Goal: Entertainment & Leisure: Consume media (video, audio)

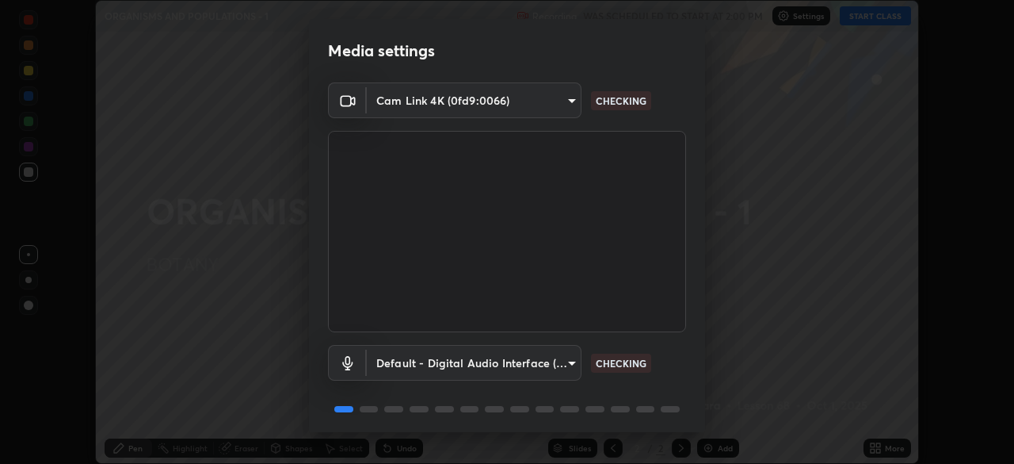
scroll to position [56, 0]
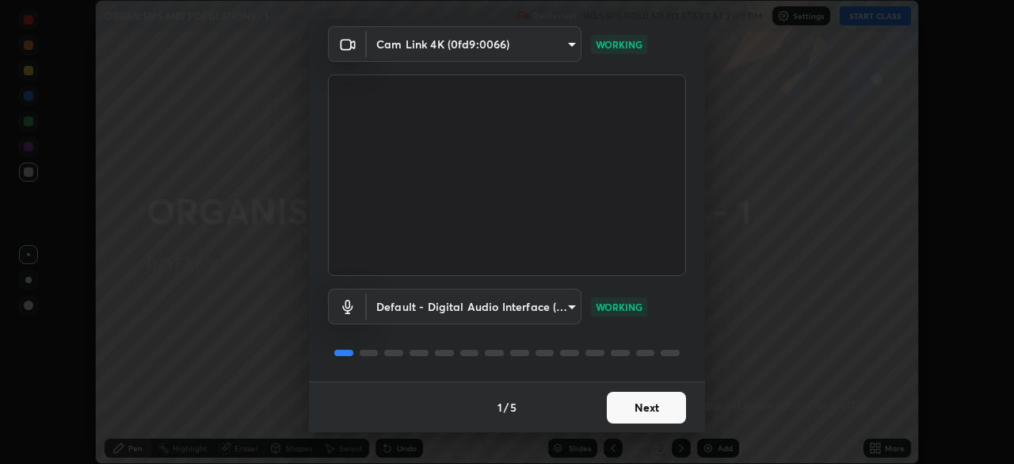
click at [625, 408] on button "Next" at bounding box center [646, 407] width 79 height 32
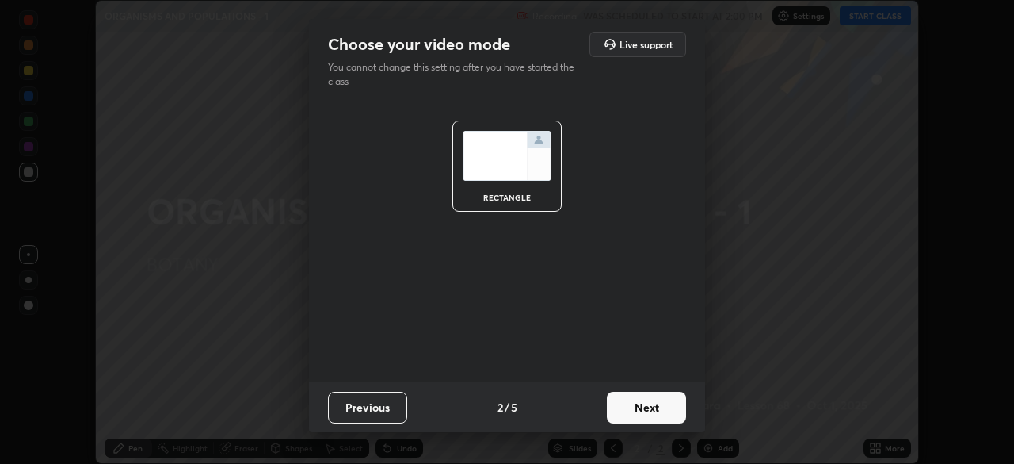
click at [624, 410] on button "Next" at bounding box center [646, 407] width 79 height 32
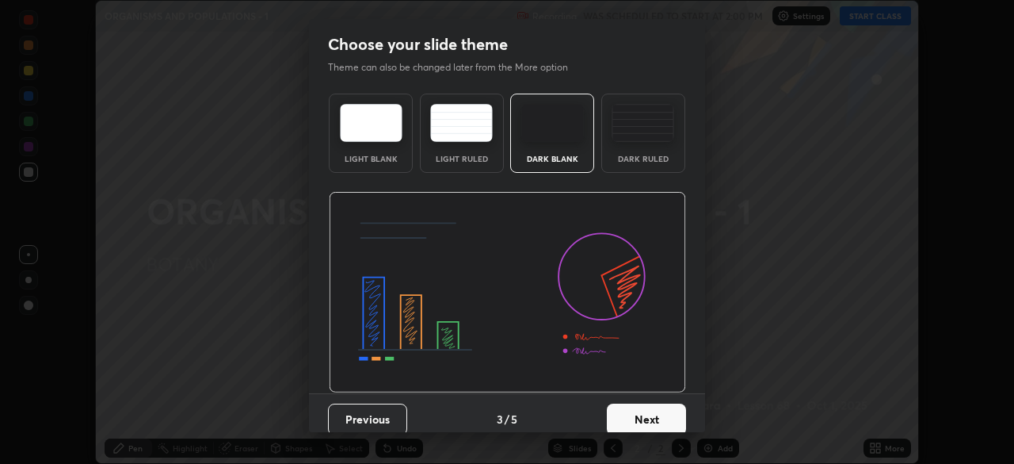
click at [625, 413] on button "Next" at bounding box center [646, 419] width 79 height 32
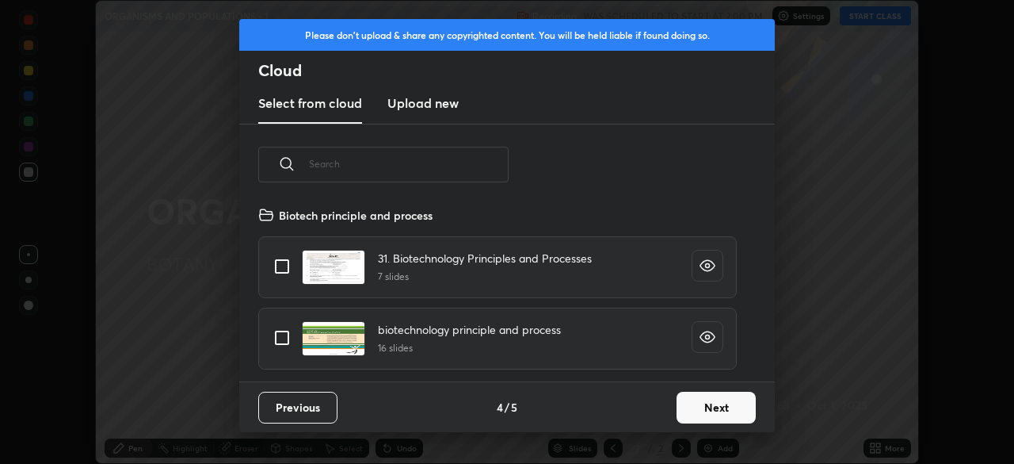
scroll to position [176, 509]
click at [683, 412] on button "Next" at bounding box center [716, 407] width 79 height 32
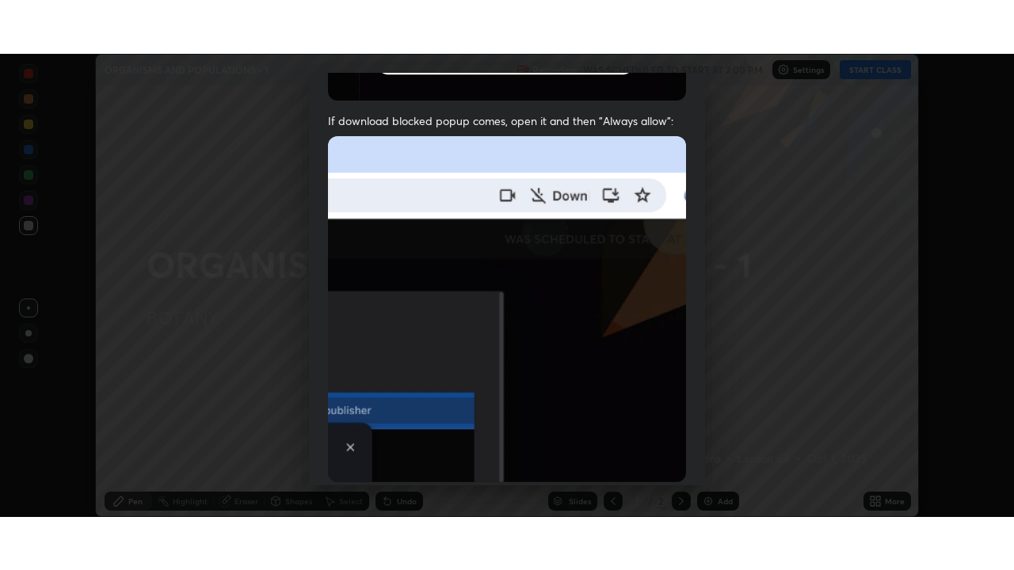
scroll to position [380, 0]
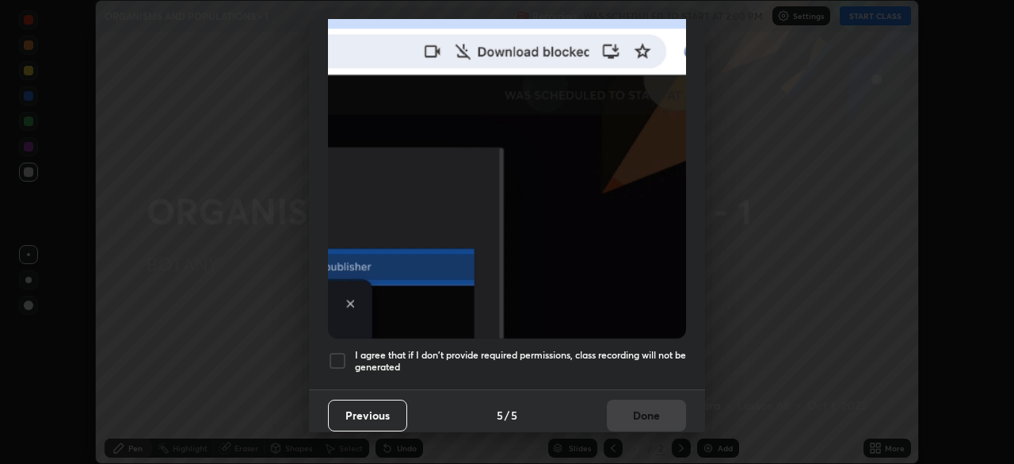
click at [386, 354] on h5 "I agree that if I don't provide required permissions, class recording will not …" at bounding box center [520, 361] width 331 height 25
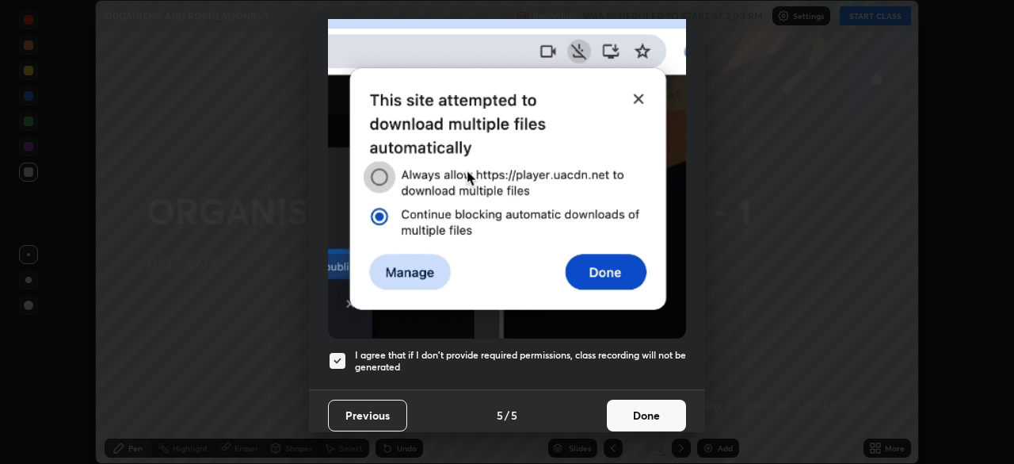
click at [622, 409] on button "Done" at bounding box center [646, 415] width 79 height 32
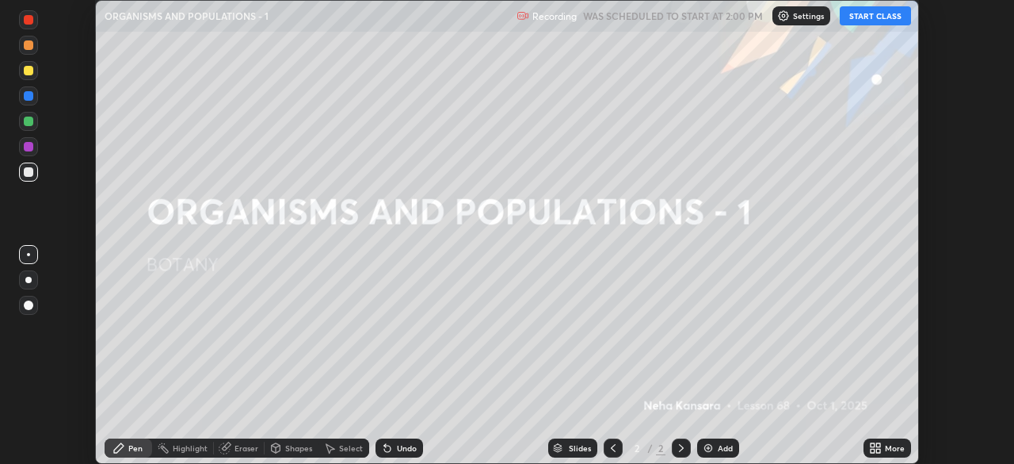
click at [876, 20] on button "START CLASS" at bounding box center [875, 15] width 71 height 19
click at [878, 449] on icon at bounding box center [878, 450] width 4 height 4
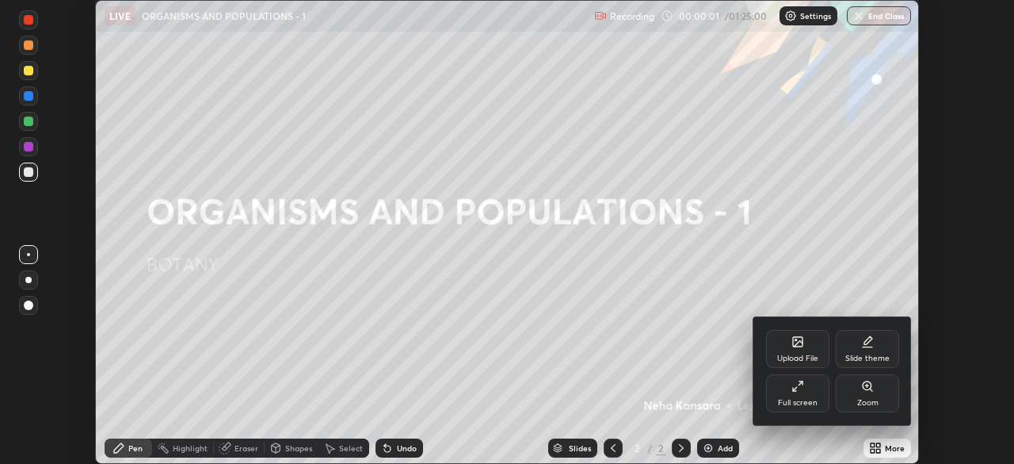
click at [803, 381] on icon at bounding box center [801, 383] width 4 height 4
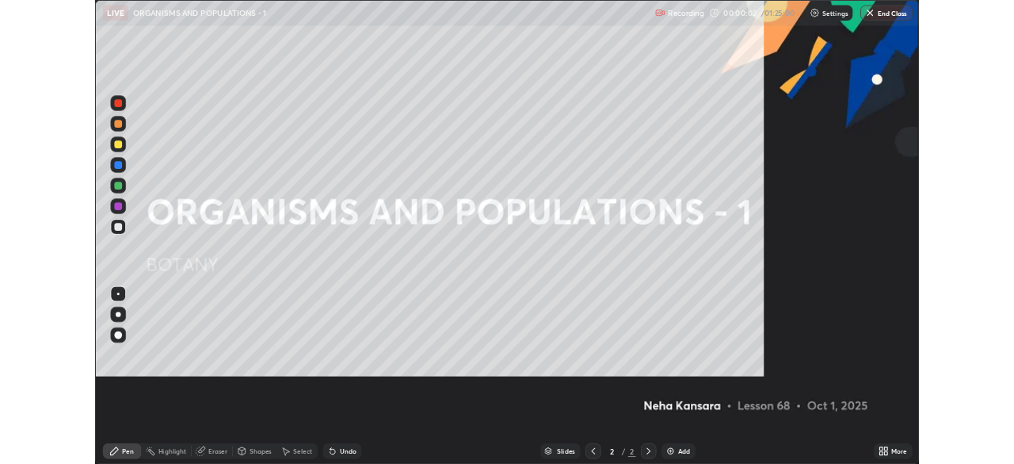
scroll to position [570, 1014]
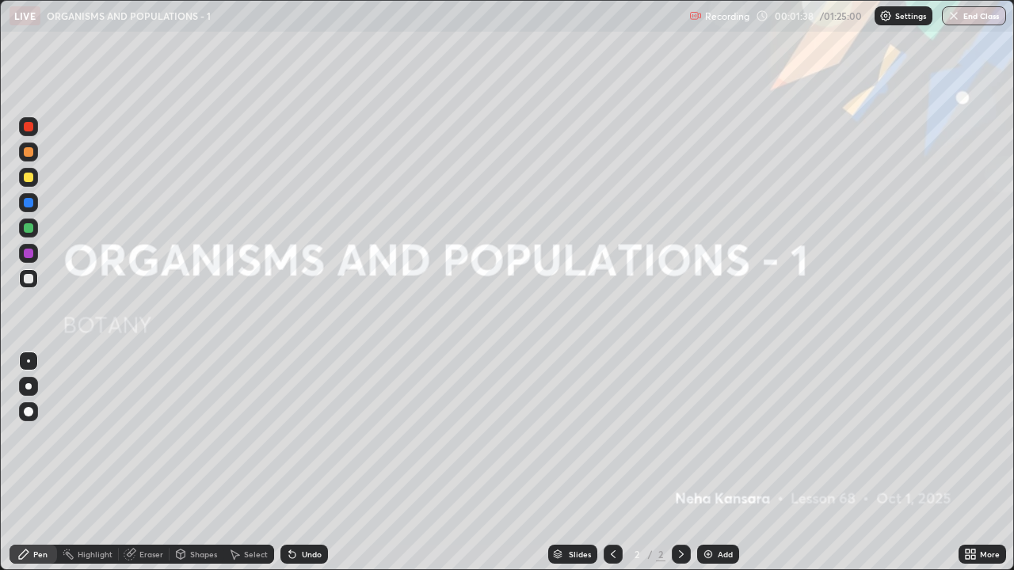
click at [708, 463] on img at bounding box center [708, 554] width 13 height 13
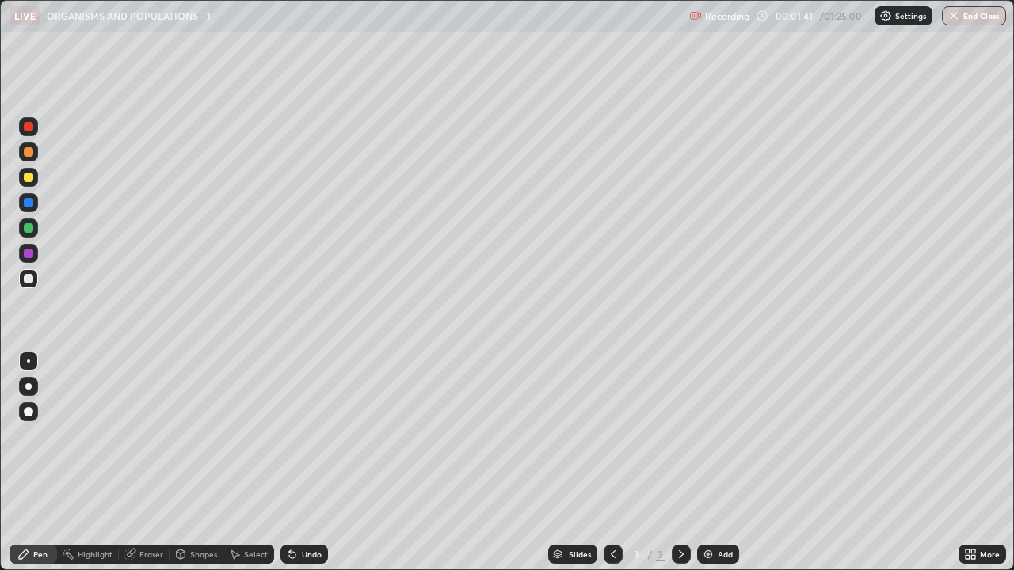
click at [29, 388] on div at bounding box center [28, 386] width 6 height 6
click at [32, 228] on div at bounding box center [29, 228] width 10 height 10
click at [132, 463] on icon at bounding box center [129, 555] width 10 height 10
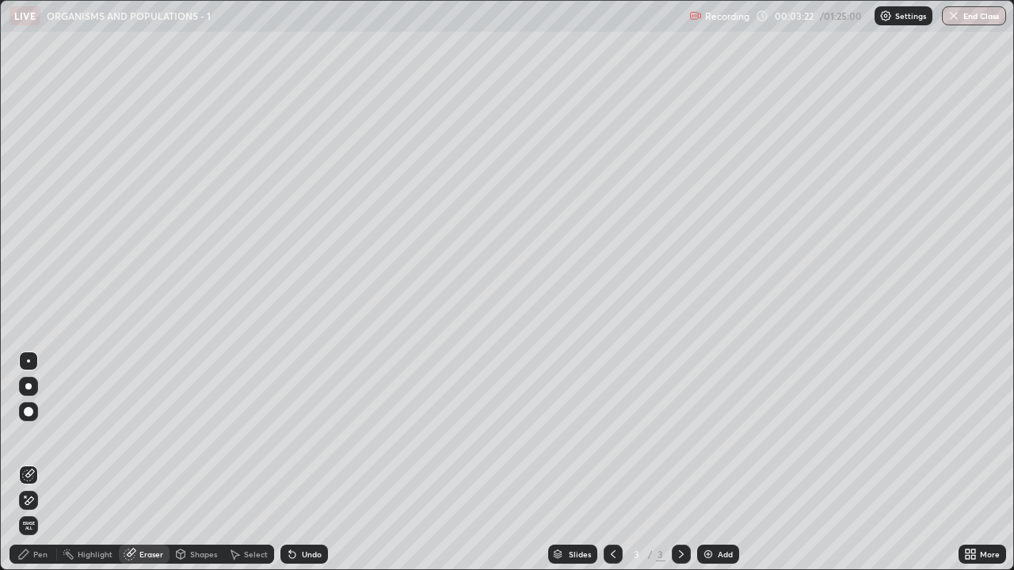
click at [40, 463] on div "Pen" at bounding box center [34, 554] width 48 height 19
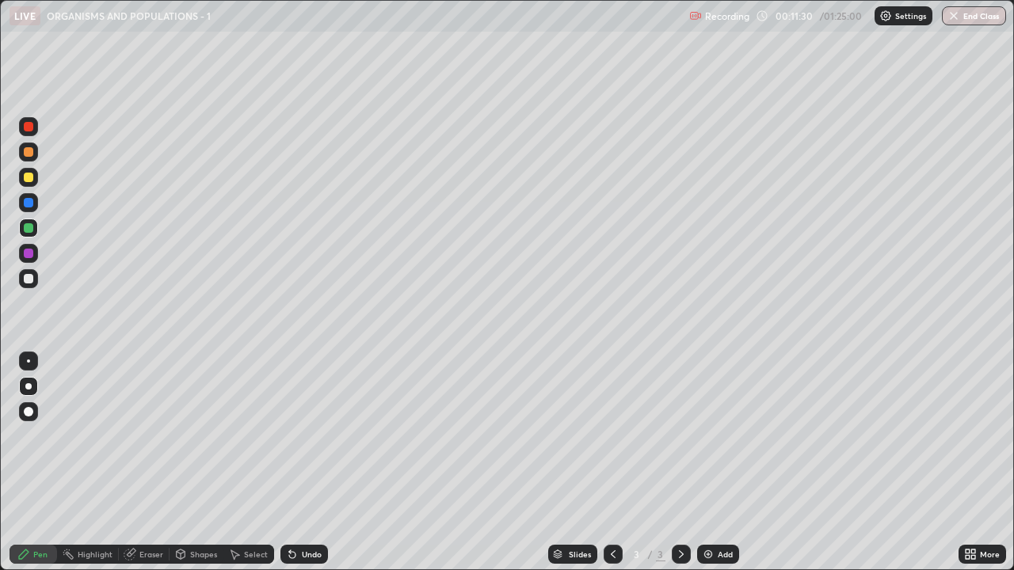
click at [705, 463] on img at bounding box center [708, 554] width 13 height 13
click at [709, 463] on img at bounding box center [708, 554] width 13 height 13
click at [158, 463] on div "Eraser" at bounding box center [144, 554] width 51 height 19
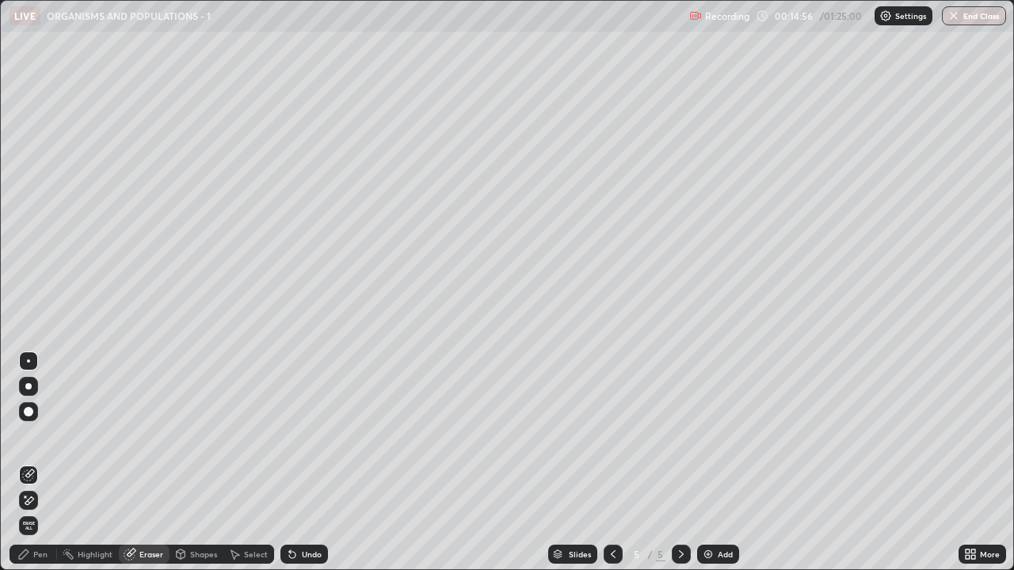
click at [48, 463] on div "Pen" at bounding box center [34, 554] width 48 height 19
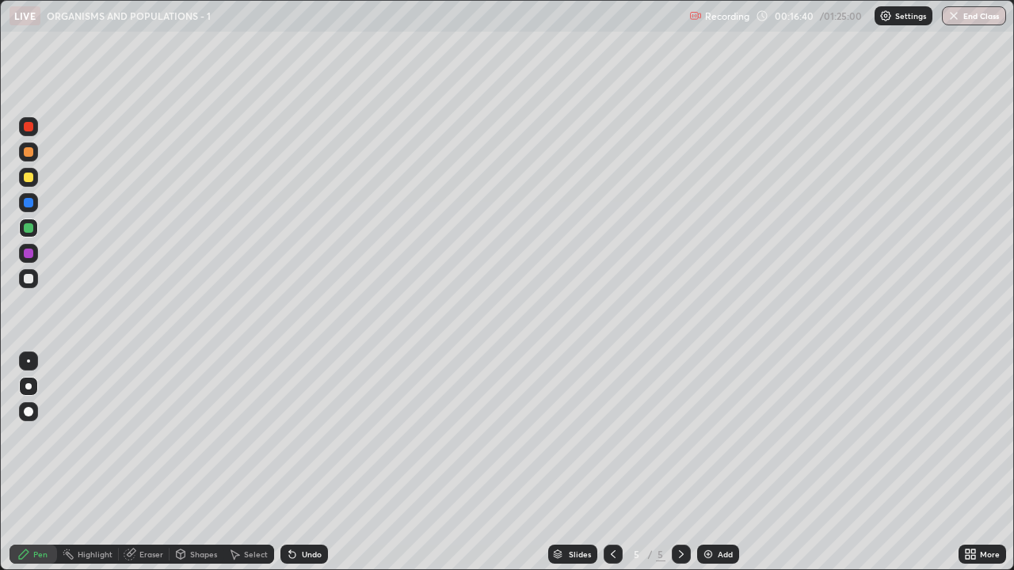
click at [144, 463] on div "Eraser" at bounding box center [151, 555] width 24 height 8
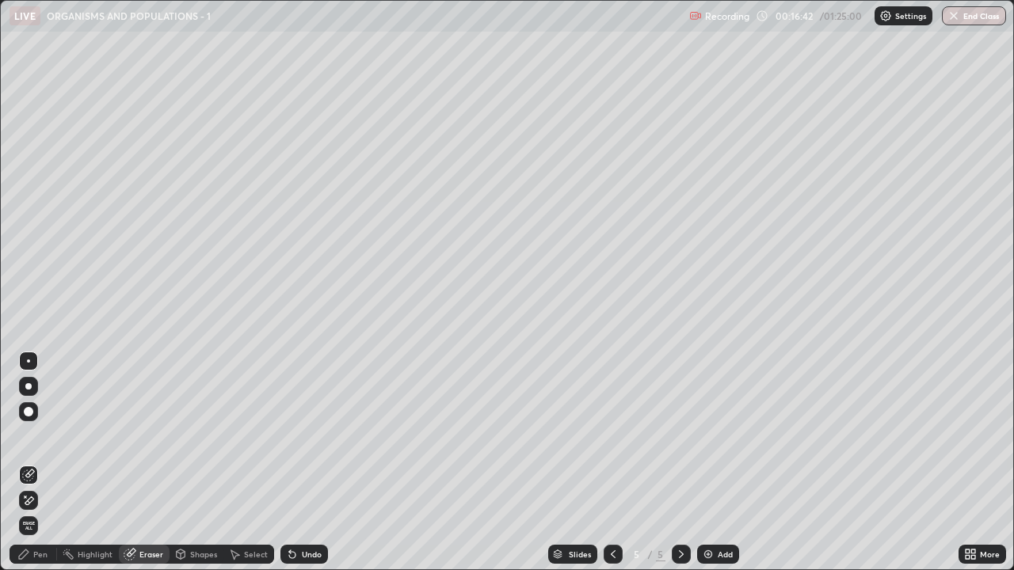
click at [47, 463] on div "Pen" at bounding box center [40, 555] width 14 height 8
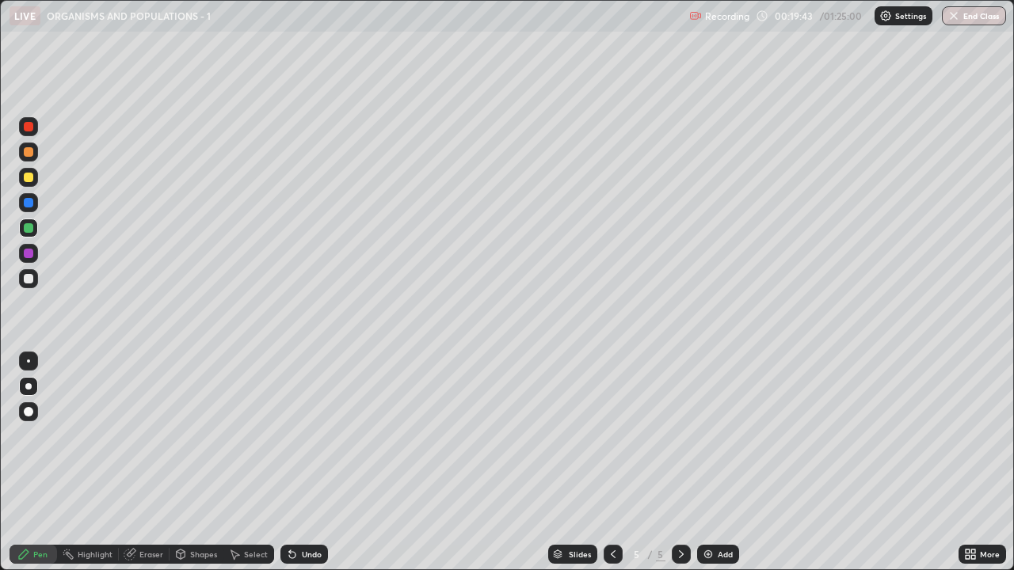
click at [712, 463] on img at bounding box center [708, 554] width 13 height 13
click at [30, 280] on div at bounding box center [29, 279] width 10 height 10
click at [143, 463] on div "Eraser" at bounding box center [151, 555] width 24 height 8
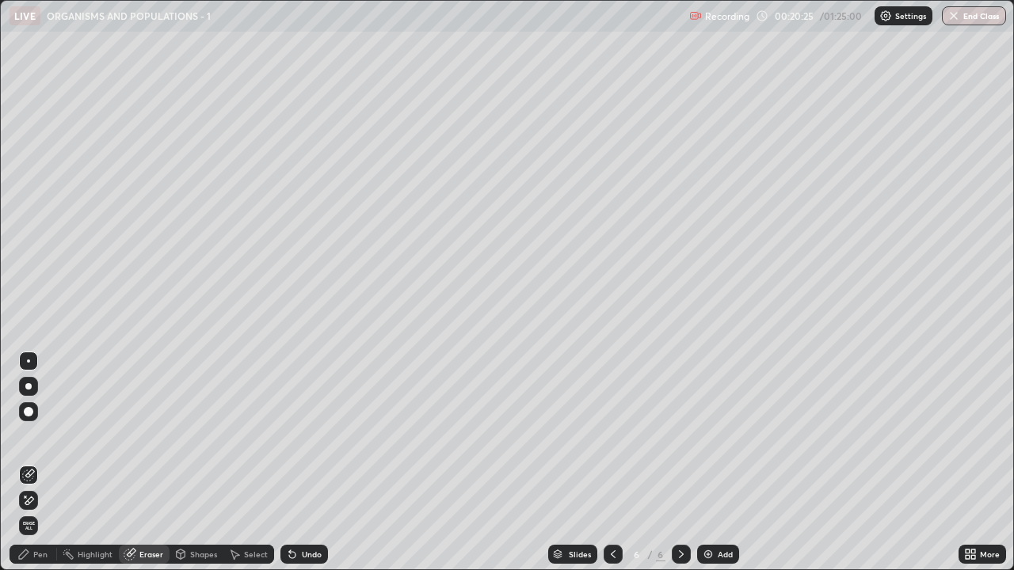
click at [39, 463] on div "Pen" at bounding box center [34, 554] width 48 height 19
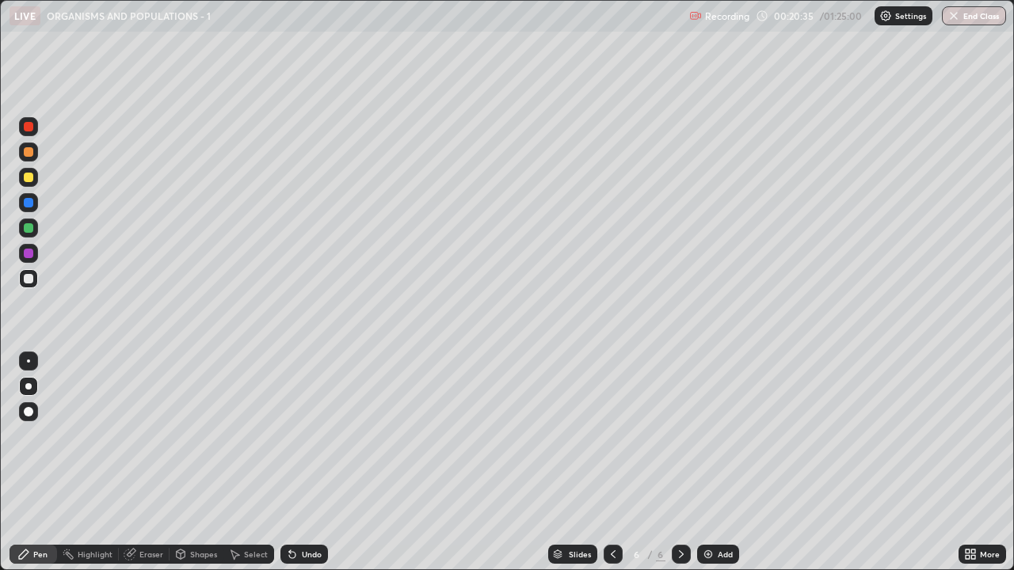
click at [139, 463] on div "Eraser" at bounding box center [151, 555] width 24 height 8
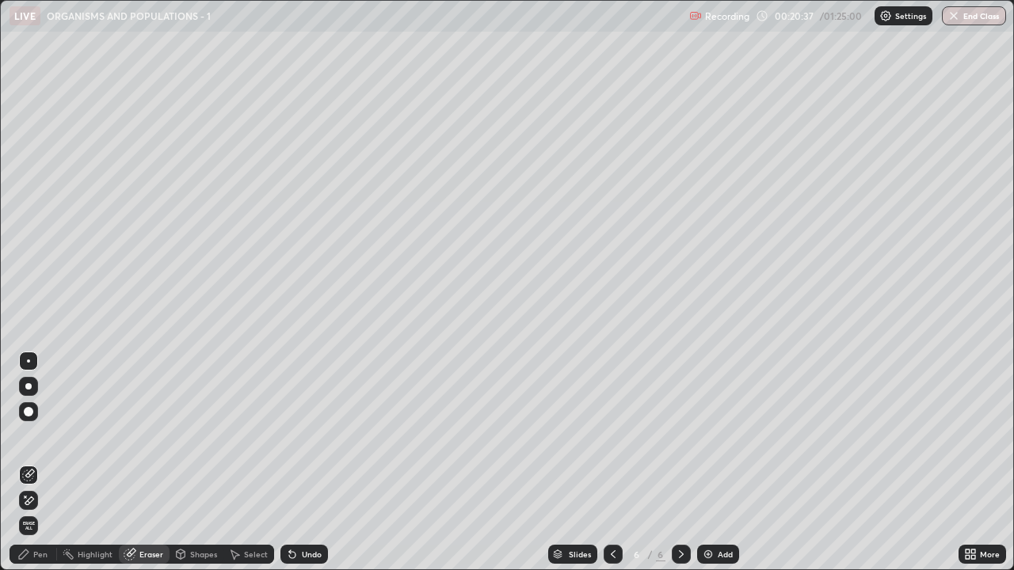
click at [42, 463] on div "Pen" at bounding box center [40, 555] width 14 height 8
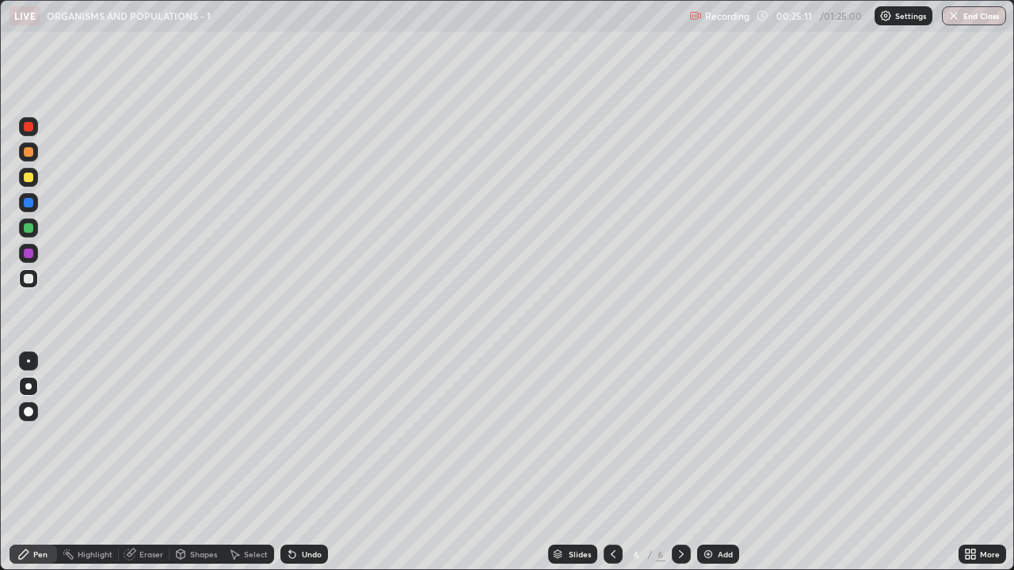
click at [712, 463] on img at bounding box center [708, 554] width 13 height 13
click at [32, 229] on div at bounding box center [29, 228] width 10 height 10
click at [28, 253] on div at bounding box center [29, 254] width 10 height 10
click at [187, 463] on div "Shapes" at bounding box center [197, 554] width 54 height 19
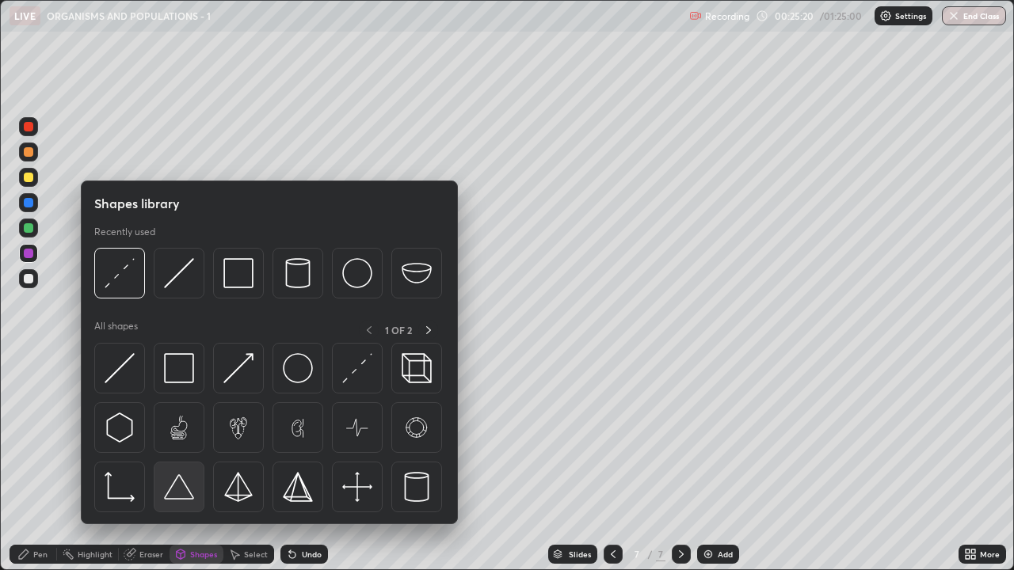
click at [177, 463] on img at bounding box center [179, 487] width 30 height 30
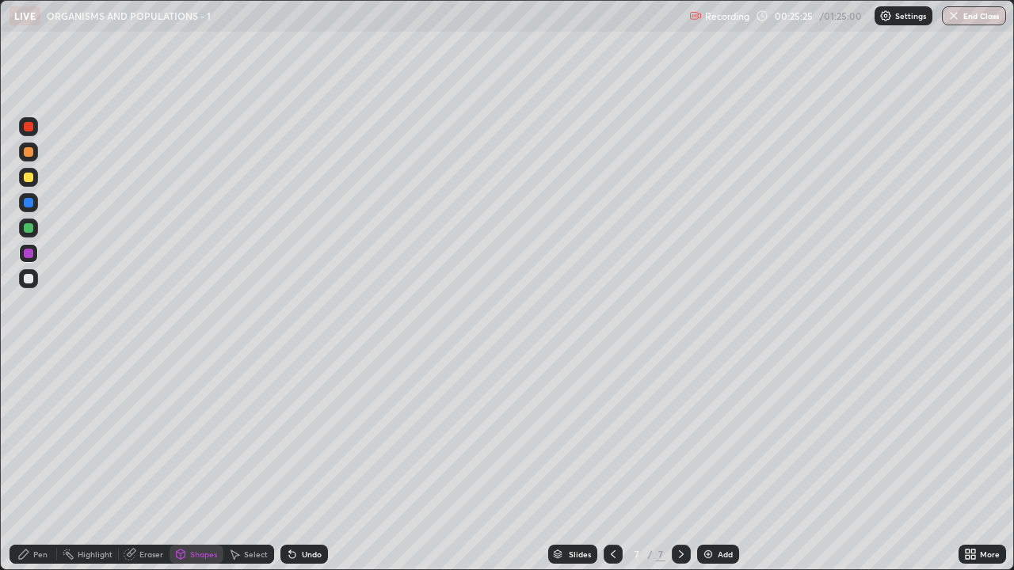
click at [190, 463] on div "Shapes" at bounding box center [203, 555] width 27 height 8
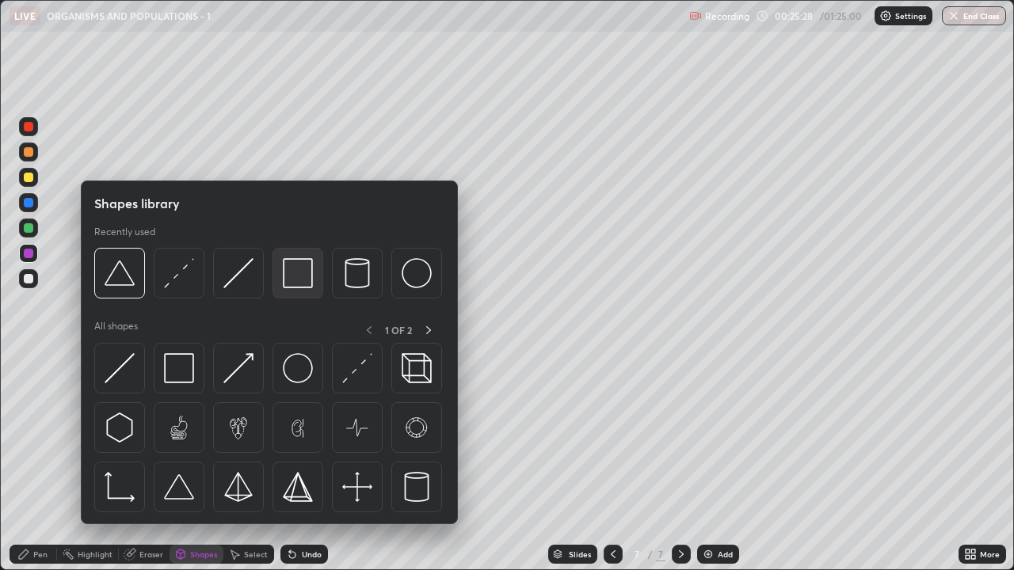
click at [299, 284] on img at bounding box center [298, 273] width 30 height 30
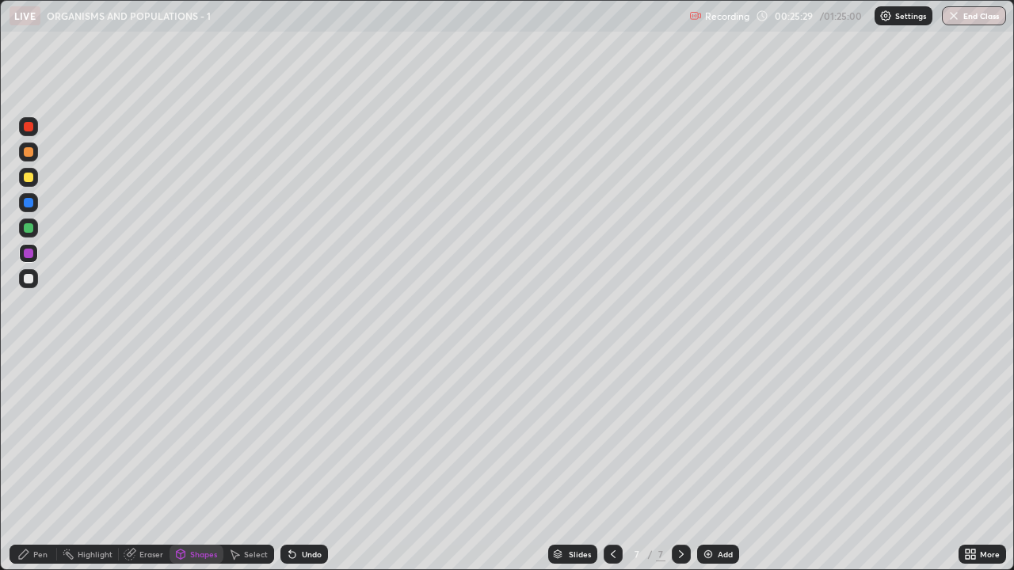
click at [143, 463] on div "Eraser" at bounding box center [151, 555] width 24 height 8
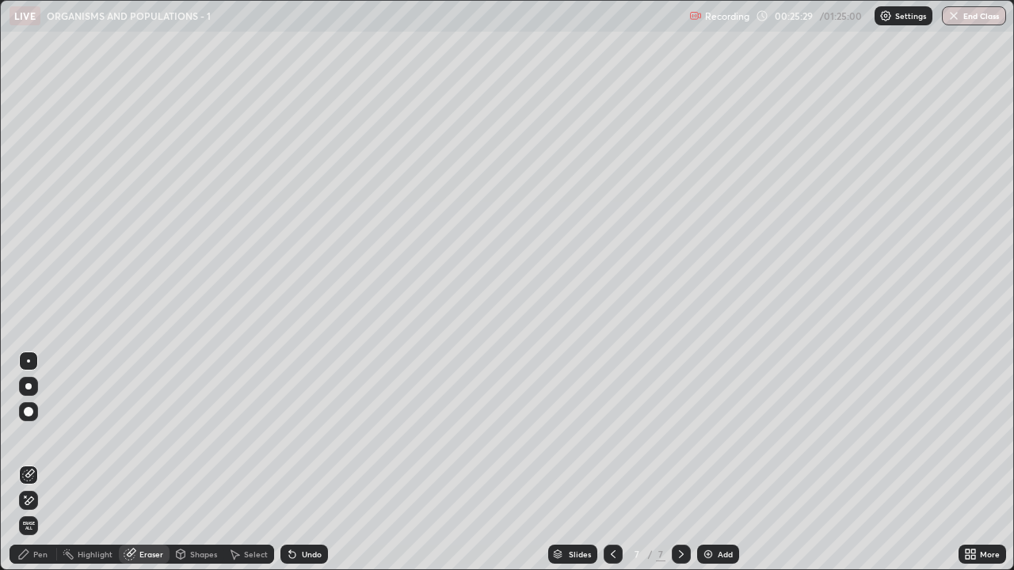
click at [141, 463] on div "Eraser" at bounding box center [151, 555] width 24 height 8
click at [32, 463] on icon at bounding box center [28, 500] width 13 height 13
click at [36, 463] on div "Pen" at bounding box center [40, 555] width 14 height 8
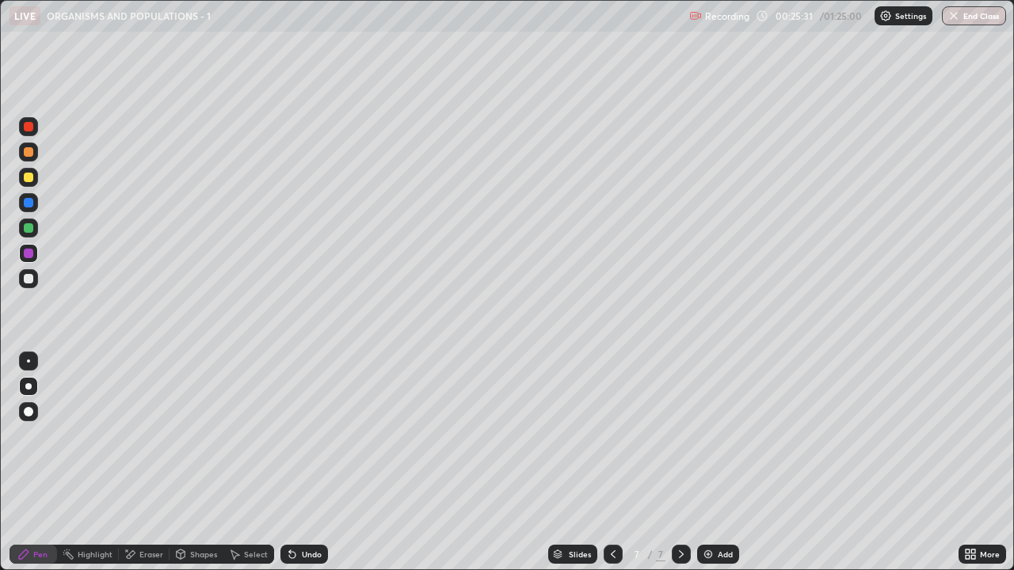
click at [207, 463] on div "Shapes" at bounding box center [203, 555] width 27 height 8
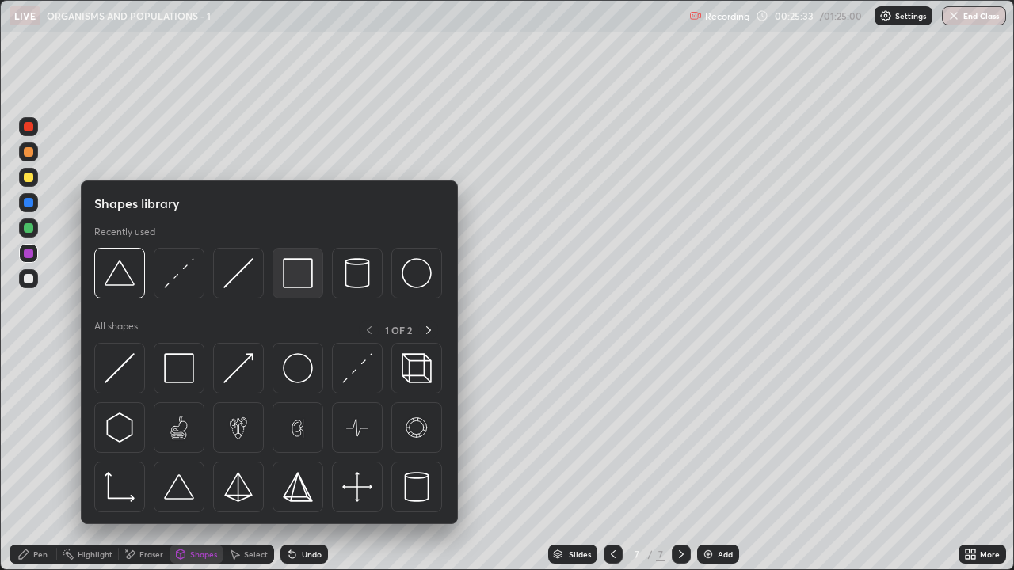
click at [296, 285] on img at bounding box center [298, 273] width 30 height 30
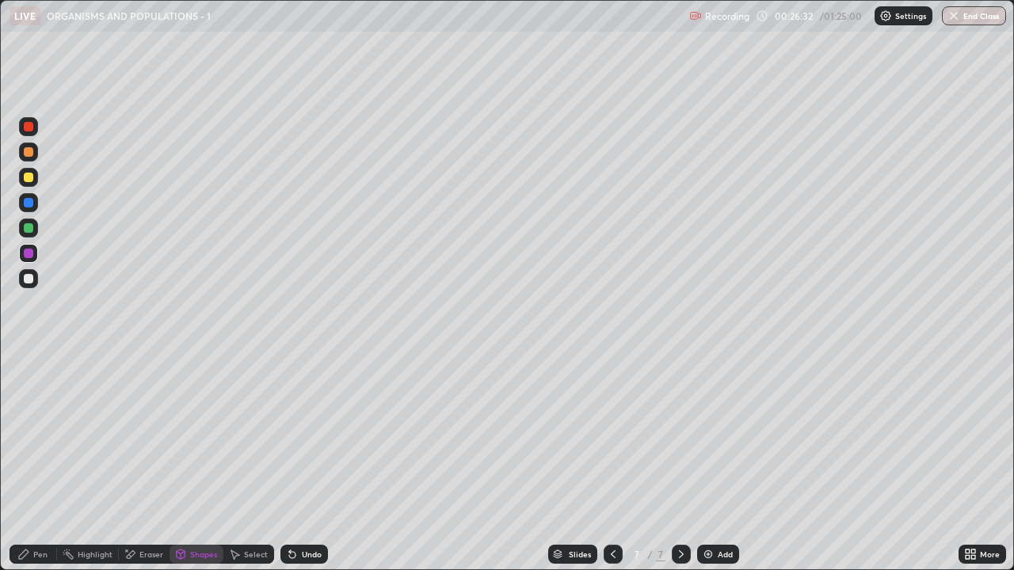
click at [32, 278] on div at bounding box center [29, 279] width 10 height 10
click at [52, 463] on div "Pen" at bounding box center [34, 554] width 48 height 19
click at [129, 463] on icon at bounding box center [130, 554] width 13 height 13
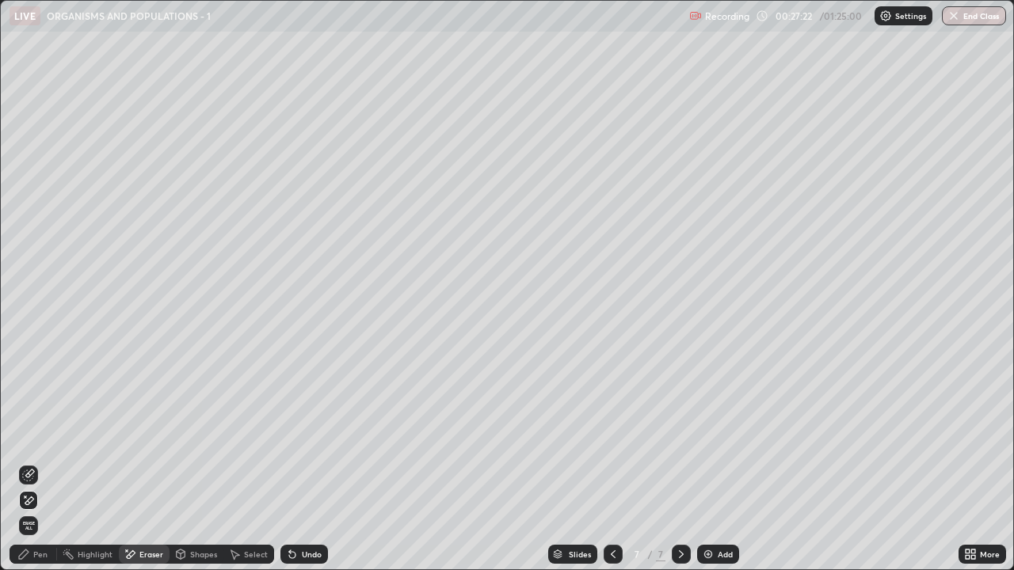
click at [33, 463] on div "Pen" at bounding box center [40, 555] width 14 height 8
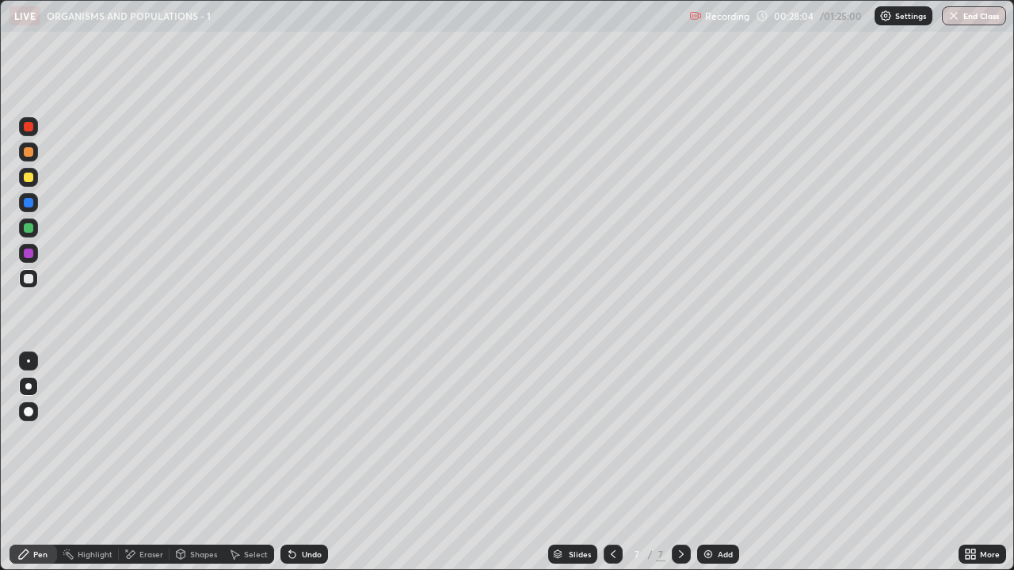
click at [32, 227] on div at bounding box center [29, 228] width 10 height 10
click at [139, 463] on div "Eraser" at bounding box center [151, 555] width 24 height 8
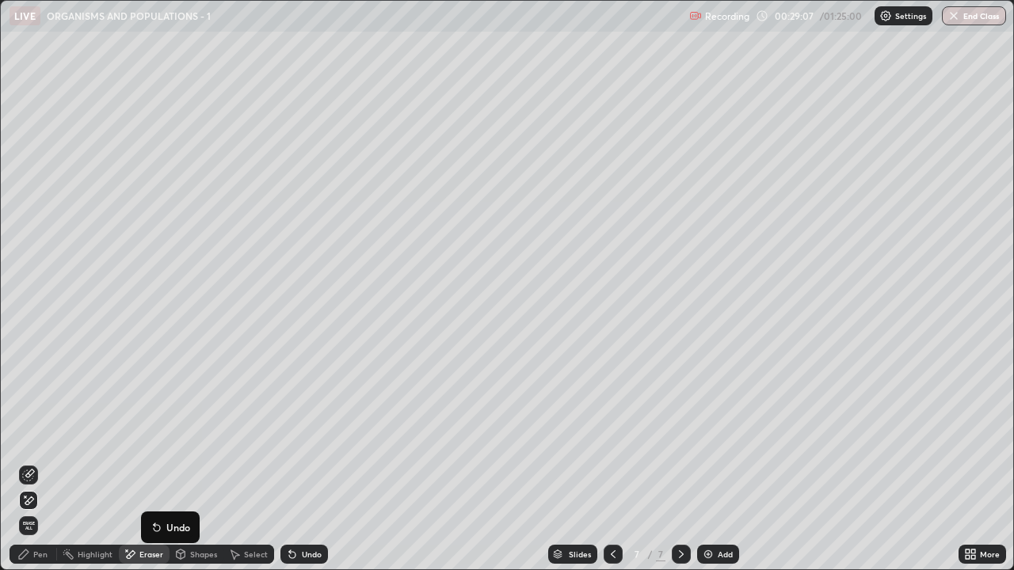
click at [29, 463] on div "Pen" at bounding box center [34, 554] width 48 height 19
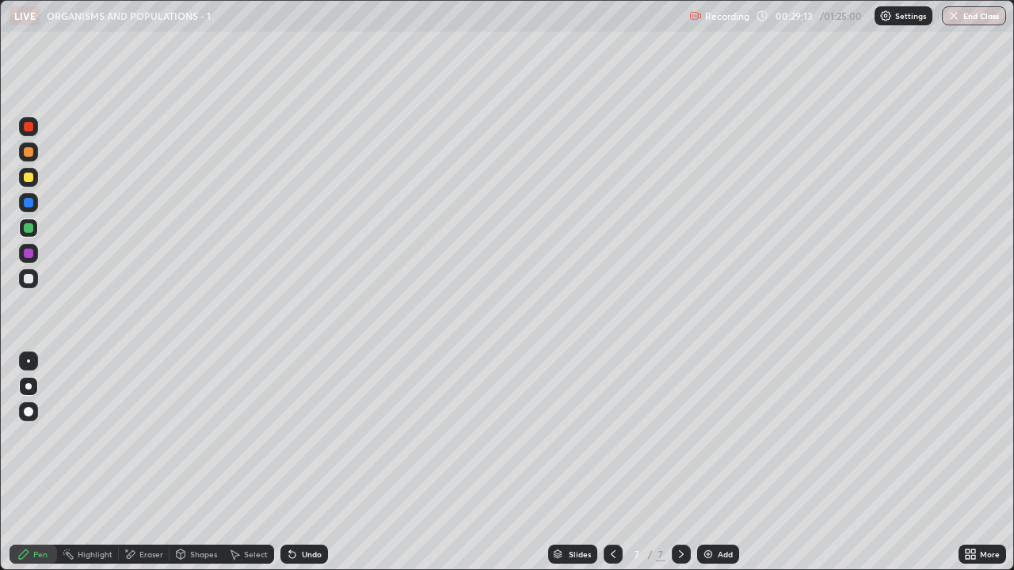
click at [138, 463] on div "Eraser" at bounding box center [144, 554] width 51 height 19
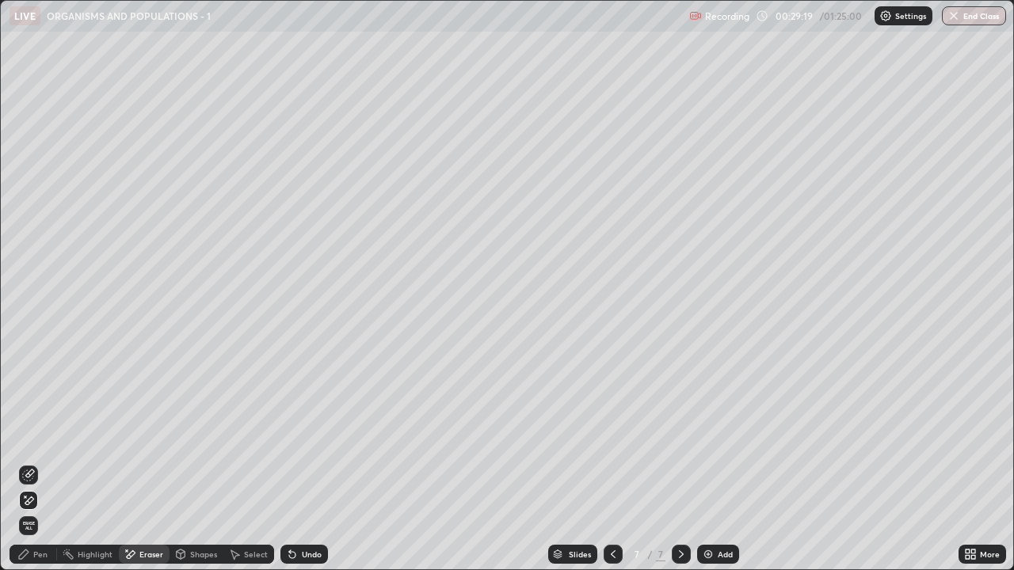
click at [40, 463] on div "Pen" at bounding box center [40, 555] width 14 height 8
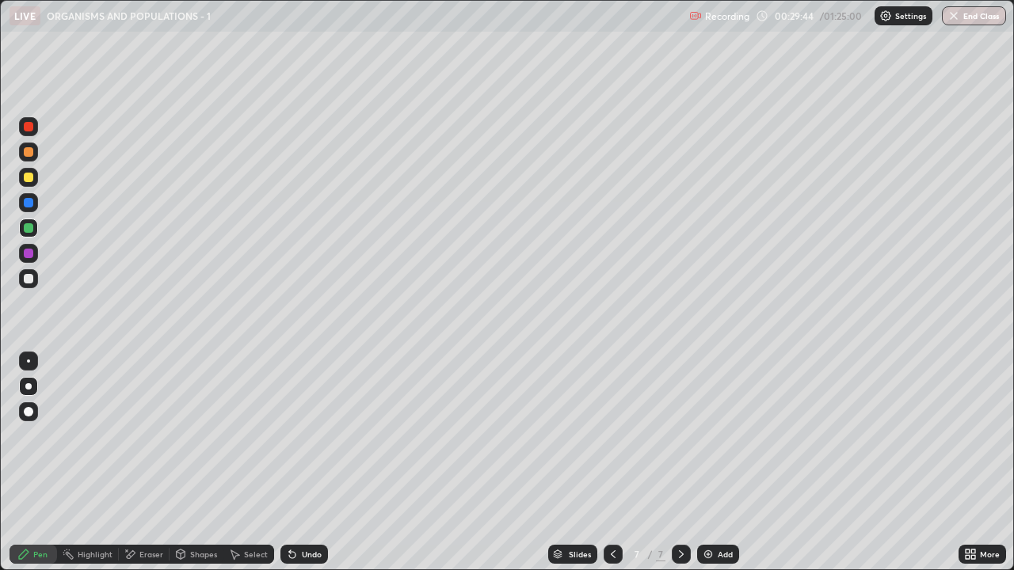
click at [246, 463] on div "Select" at bounding box center [256, 555] width 24 height 8
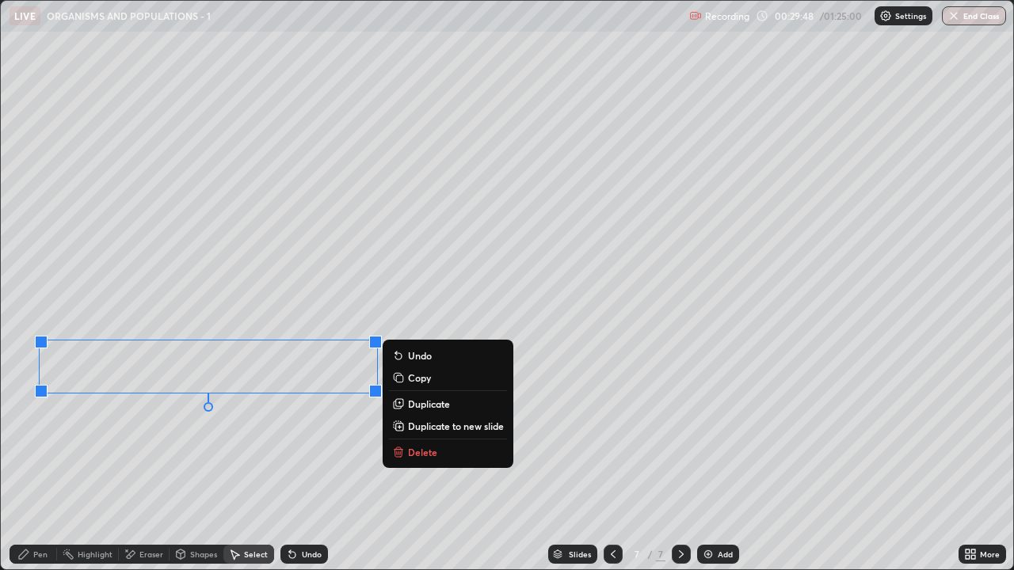
click at [407, 402] on button "Duplicate" at bounding box center [448, 404] width 118 height 19
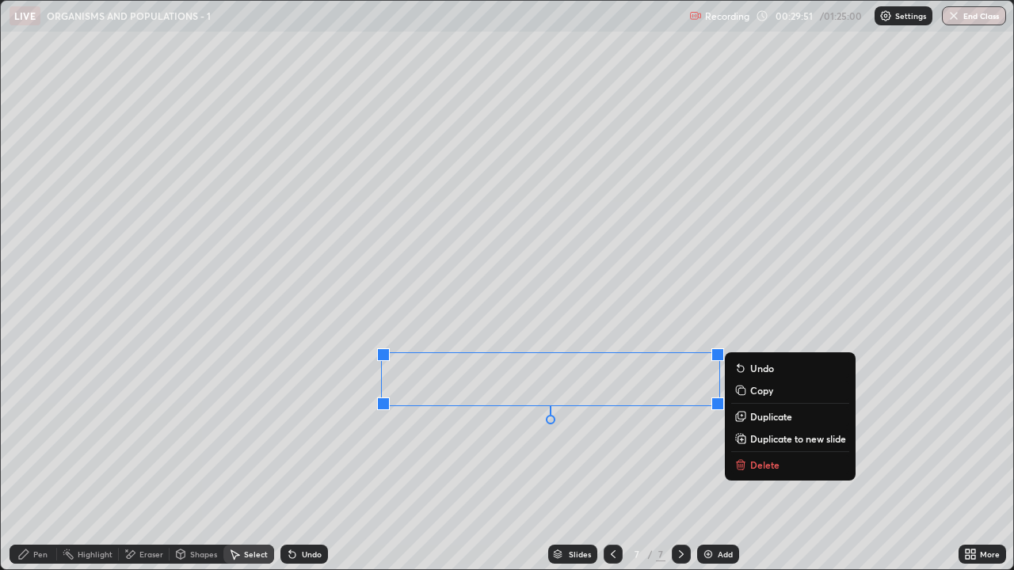
click at [481, 463] on div "0 ° Undo Copy Duplicate Duplicate to new slide Delete" at bounding box center [507, 285] width 1013 height 569
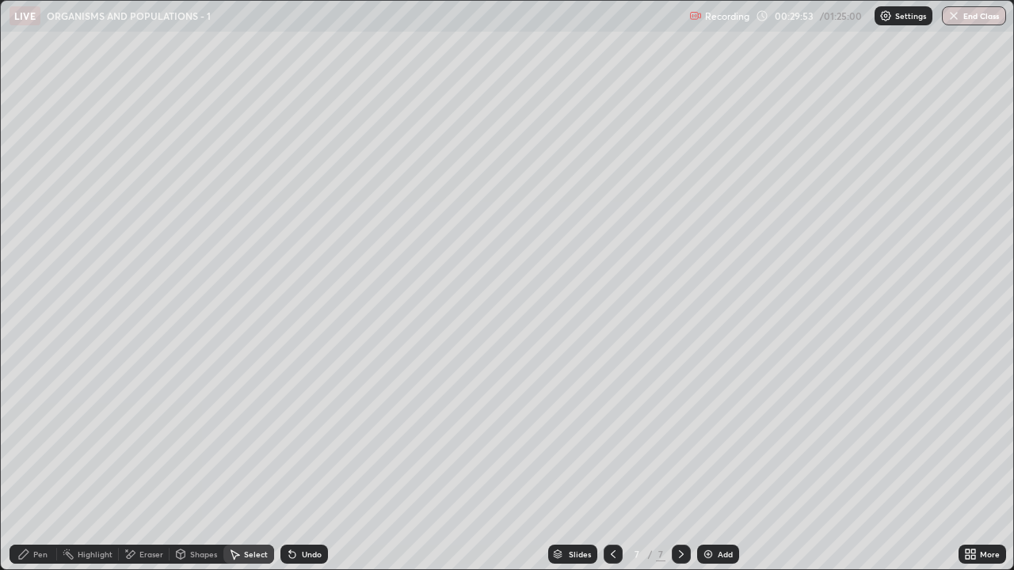
click at [151, 463] on div "Eraser" at bounding box center [151, 555] width 24 height 8
click at [37, 463] on div "Pen" at bounding box center [40, 555] width 14 height 8
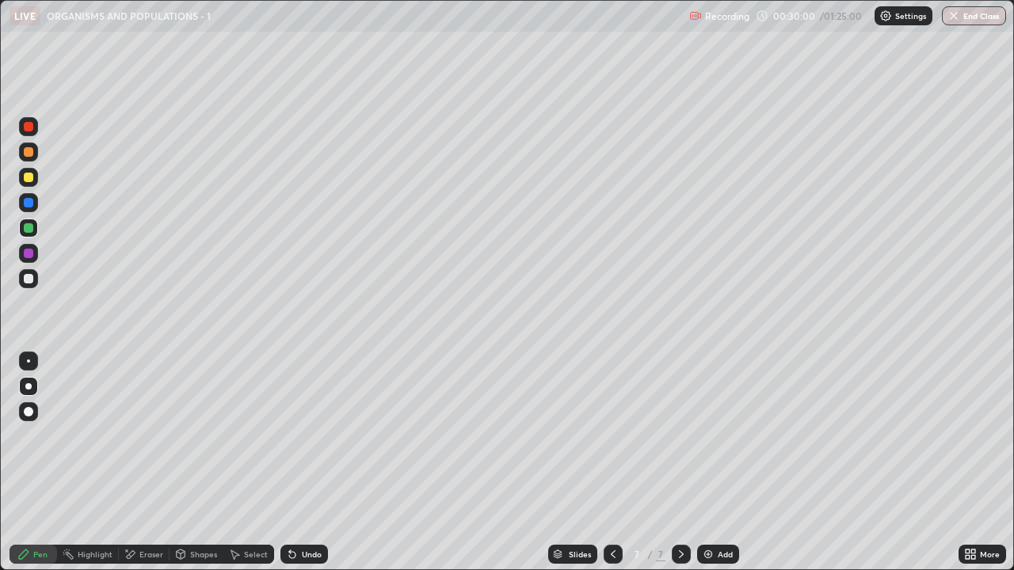
click at [238, 463] on icon at bounding box center [234, 554] width 13 height 13
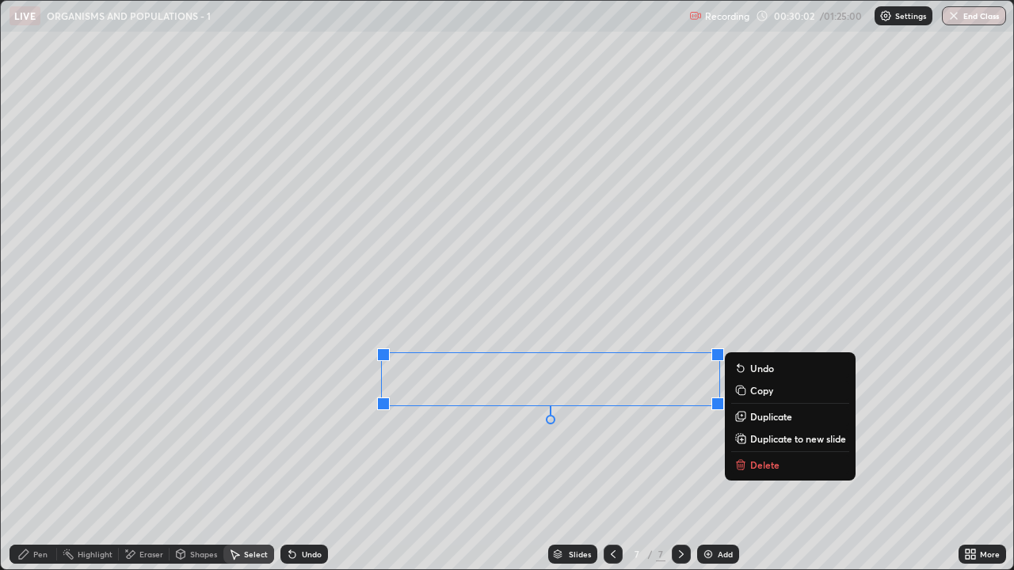
click at [747, 417] on icon at bounding box center [740, 416] width 13 height 13
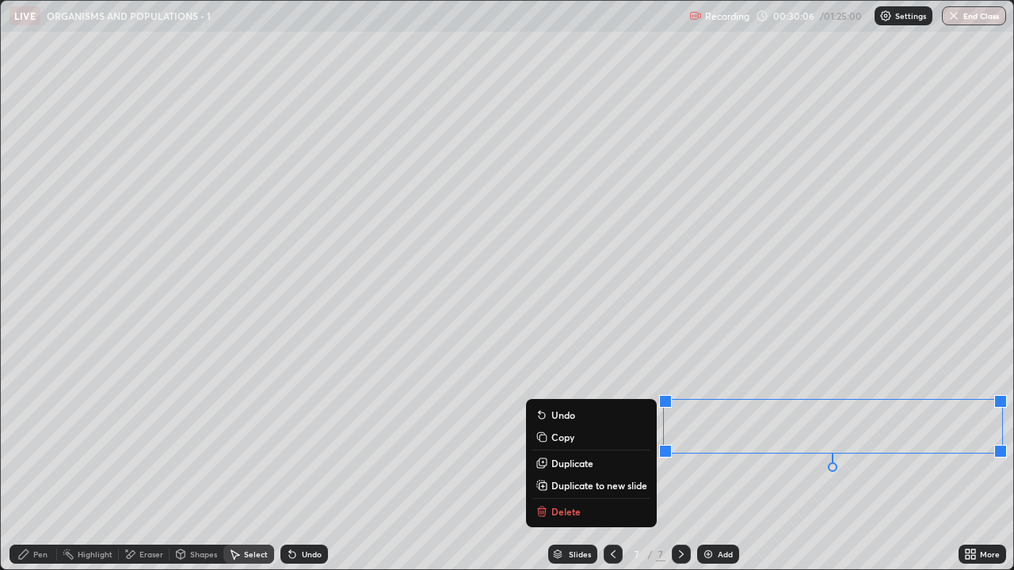
click at [803, 463] on div "0 ° Undo Copy Duplicate Duplicate to new slide Delete" at bounding box center [507, 285] width 1013 height 569
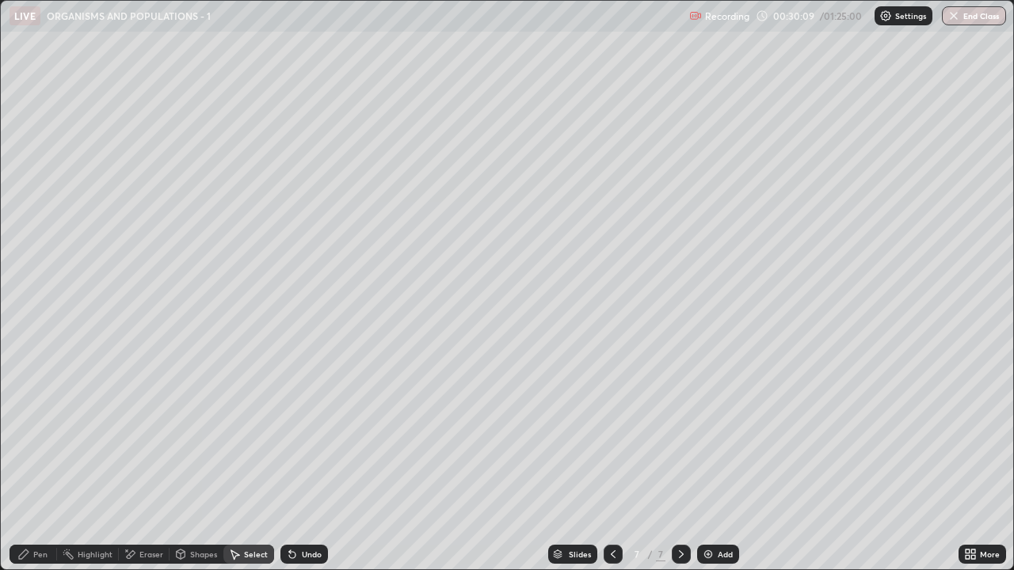
click at [154, 463] on div "Eraser" at bounding box center [151, 555] width 24 height 8
click at [44, 463] on div "Pen" at bounding box center [40, 555] width 14 height 8
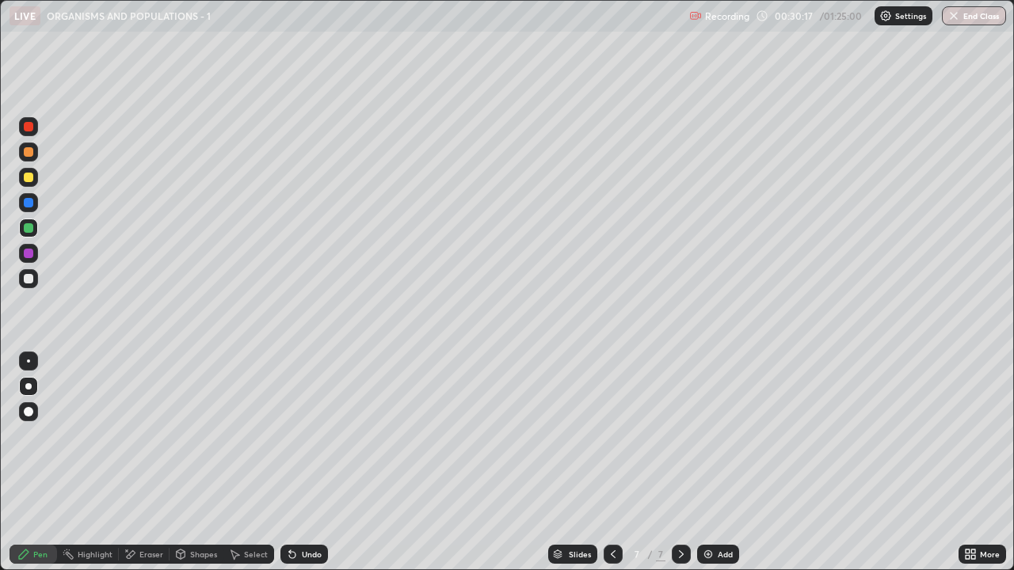
click at [186, 463] on div "Shapes" at bounding box center [197, 554] width 54 height 19
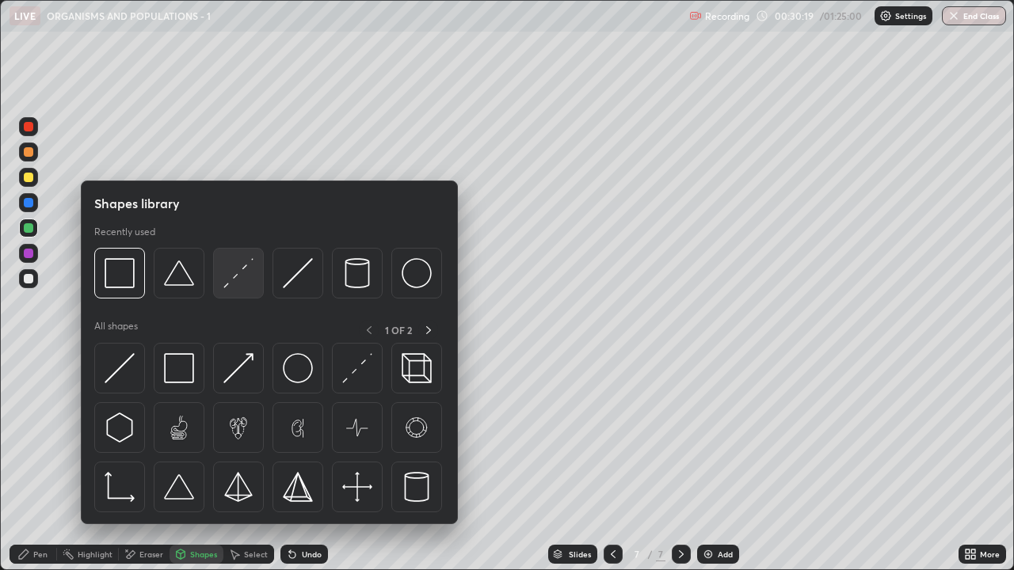
click at [249, 284] on img at bounding box center [238, 273] width 30 height 30
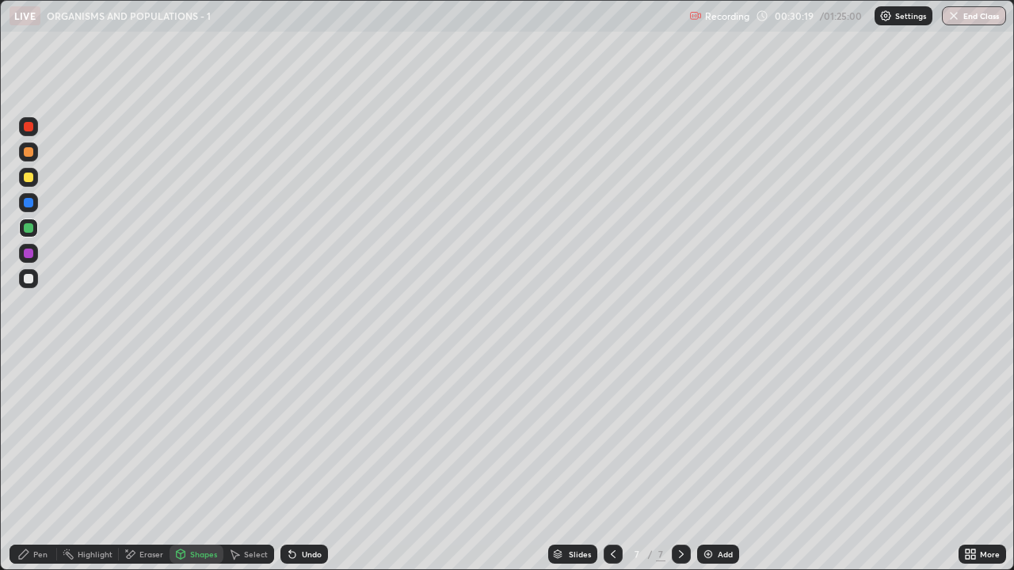
click at [29, 284] on div at bounding box center [28, 278] width 19 height 19
click at [46, 463] on div "Pen" at bounding box center [40, 555] width 14 height 8
click at [715, 463] on div "Add" at bounding box center [718, 554] width 42 height 19
click at [979, 463] on div "More" at bounding box center [983, 554] width 48 height 19
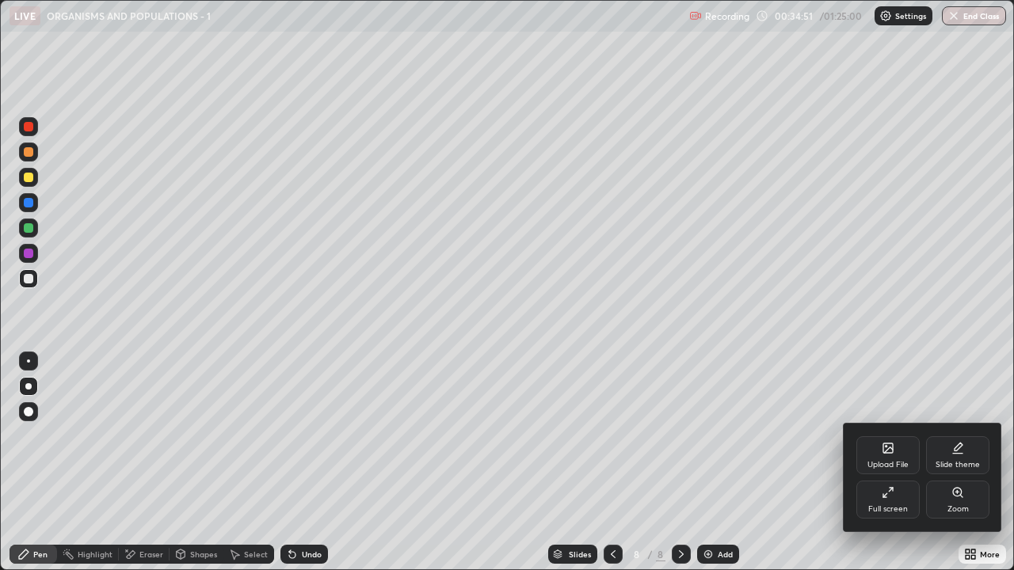
click at [896, 463] on div "Full screen" at bounding box center [888, 500] width 63 height 38
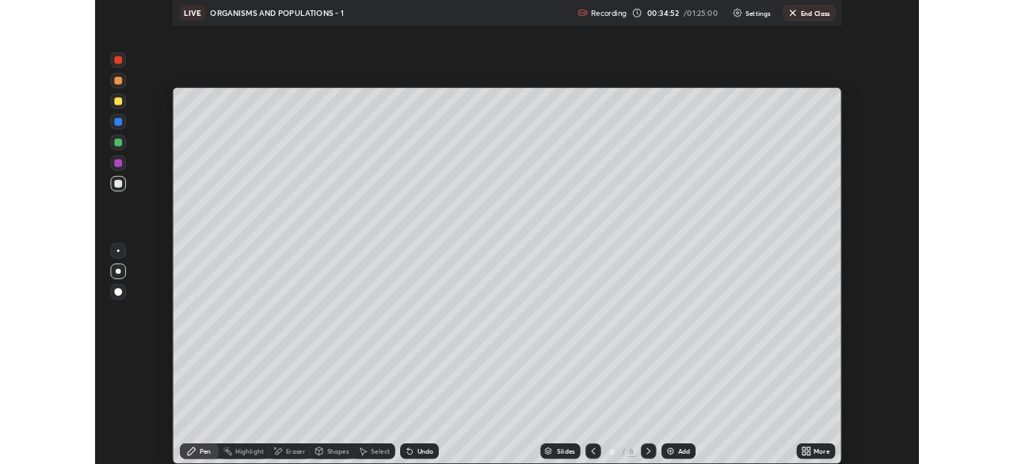
scroll to position [78770, 78220]
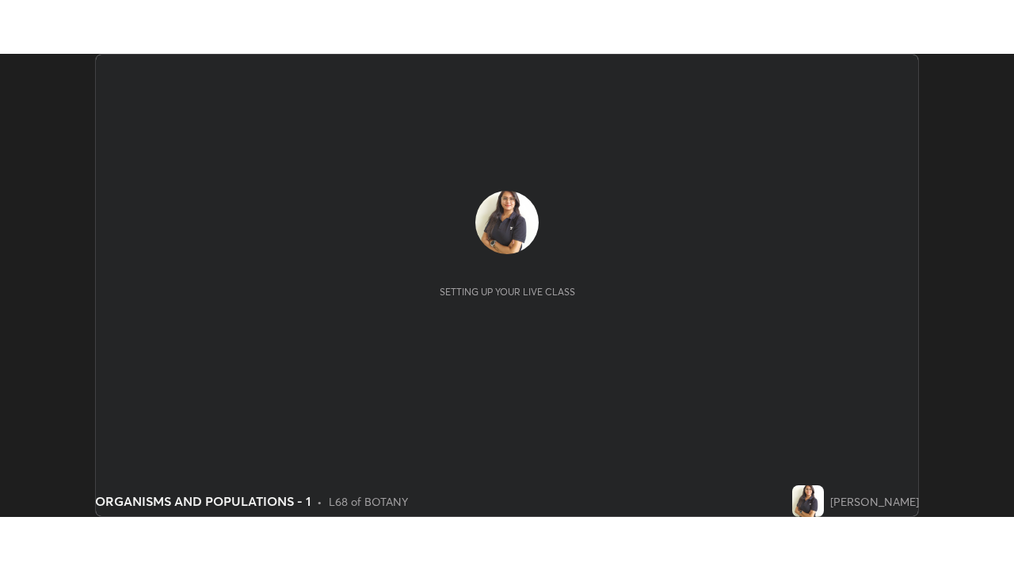
scroll to position [464, 1014]
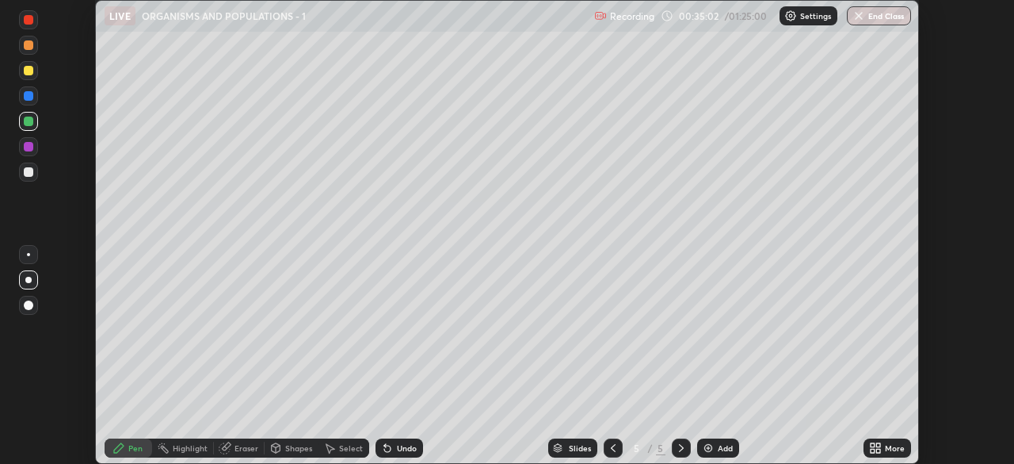
click at [878, 448] on icon at bounding box center [878, 450] width 4 height 4
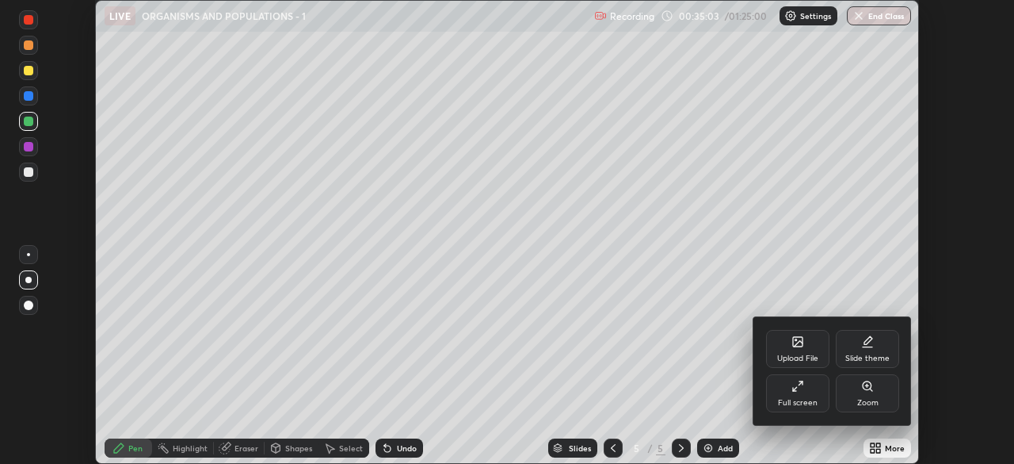
click at [796, 385] on icon at bounding box center [798, 386] width 13 height 13
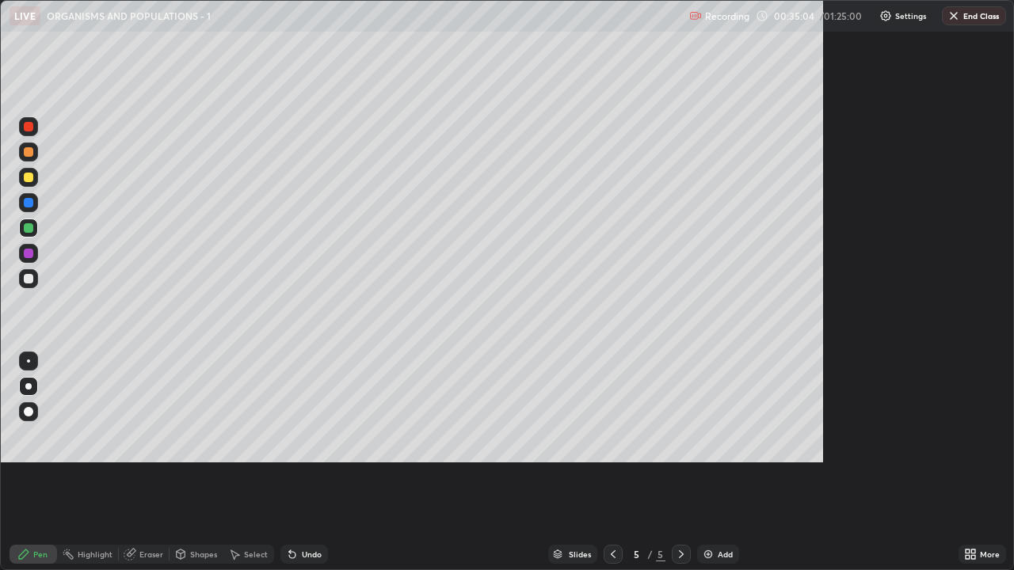
scroll to position [570, 1014]
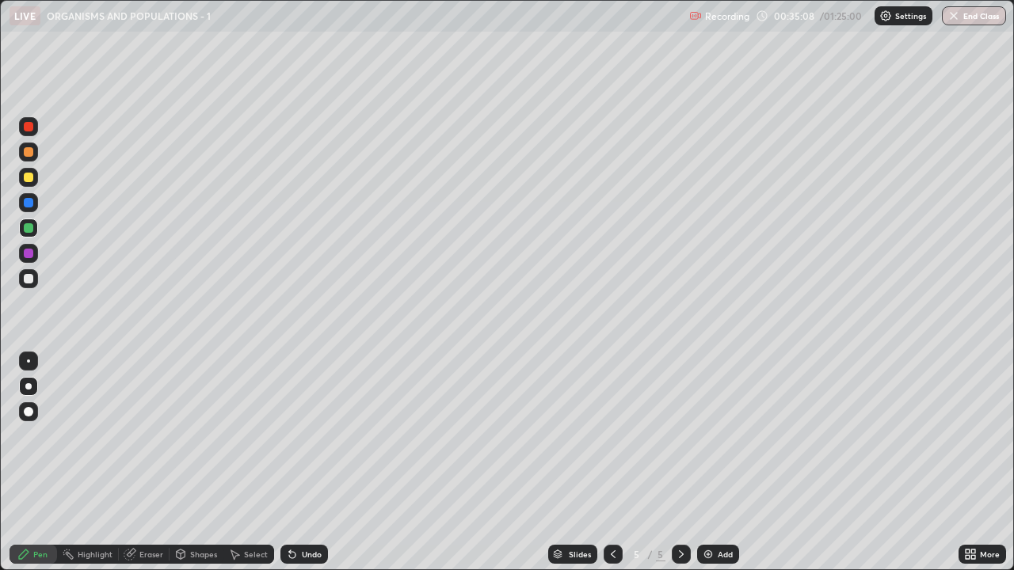
click at [612, 463] on icon at bounding box center [613, 554] width 13 height 13
click at [682, 463] on icon at bounding box center [681, 554] width 13 height 13
click at [151, 463] on div "Eraser" at bounding box center [151, 555] width 24 height 8
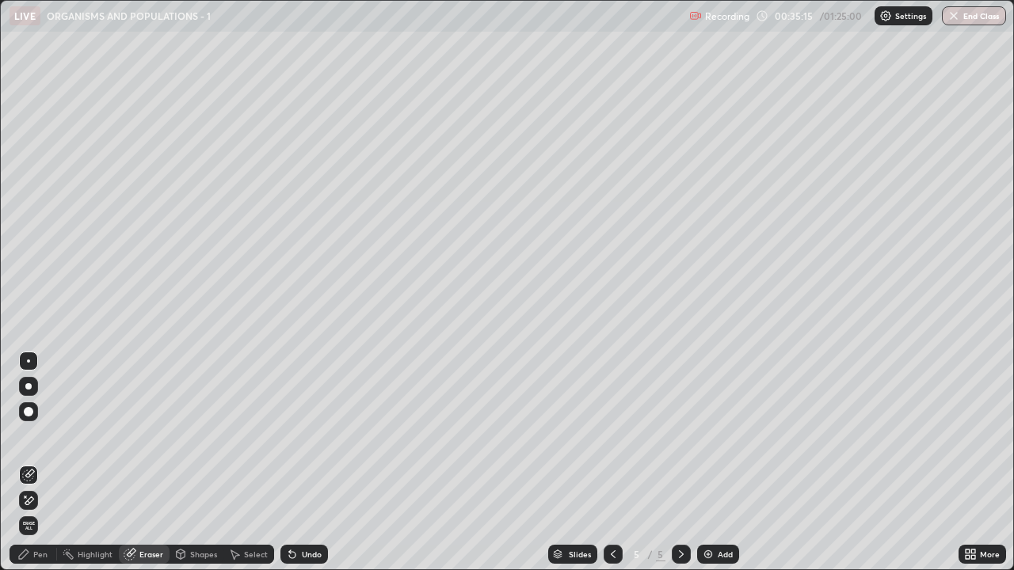
click at [48, 463] on div "Pen" at bounding box center [34, 554] width 48 height 19
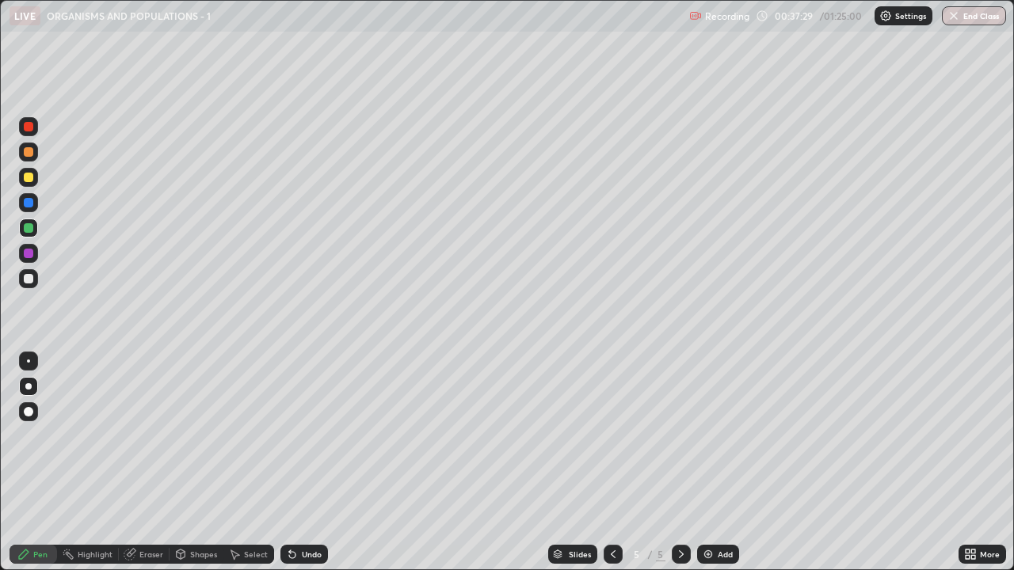
click at [712, 463] on img at bounding box center [708, 554] width 13 height 13
click at [32, 254] on div at bounding box center [29, 254] width 10 height 10
click at [32, 204] on div at bounding box center [29, 203] width 10 height 10
click at [151, 463] on div "Eraser" at bounding box center [144, 554] width 51 height 19
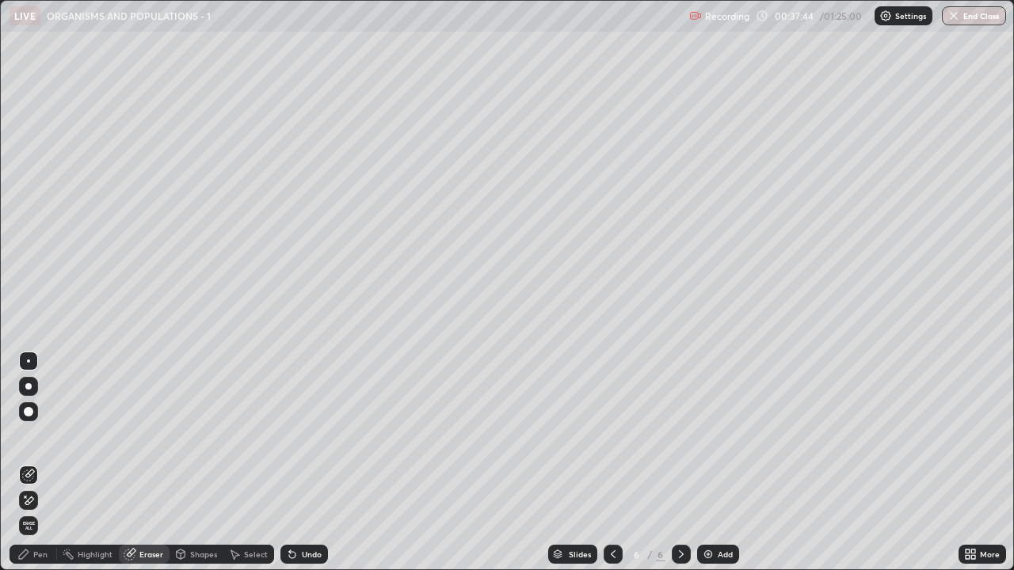
click at [44, 463] on div "Pen" at bounding box center [40, 555] width 14 height 8
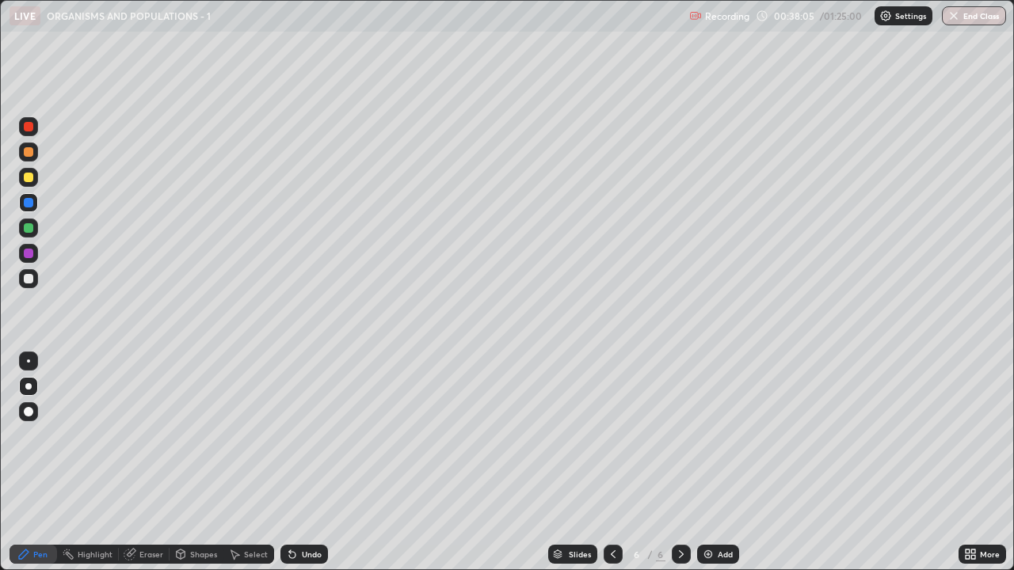
click at [29, 229] on div at bounding box center [29, 228] width 10 height 10
click at [124, 463] on icon at bounding box center [129, 555] width 10 height 10
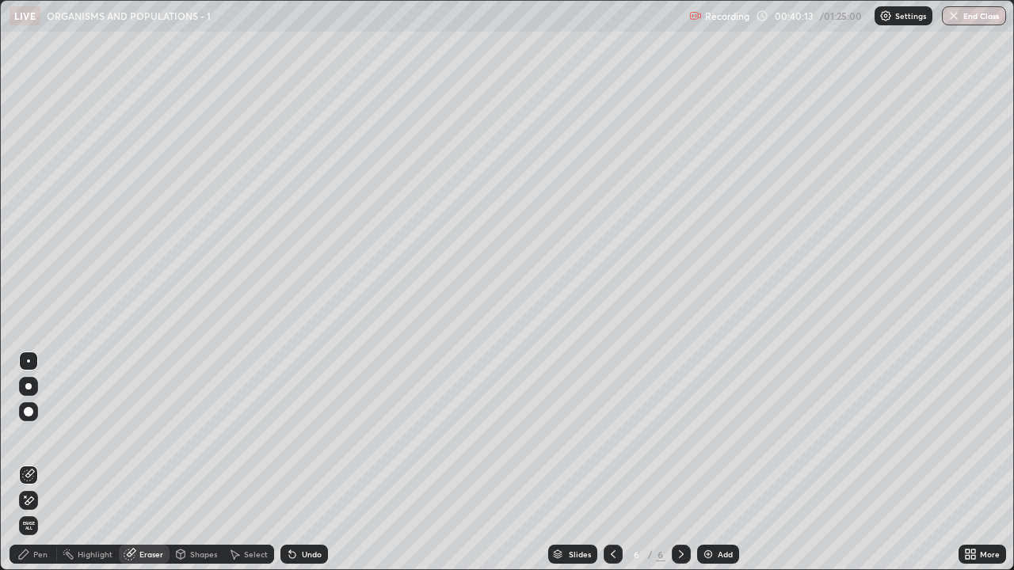
click at [36, 463] on div "Pen" at bounding box center [40, 555] width 14 height 8
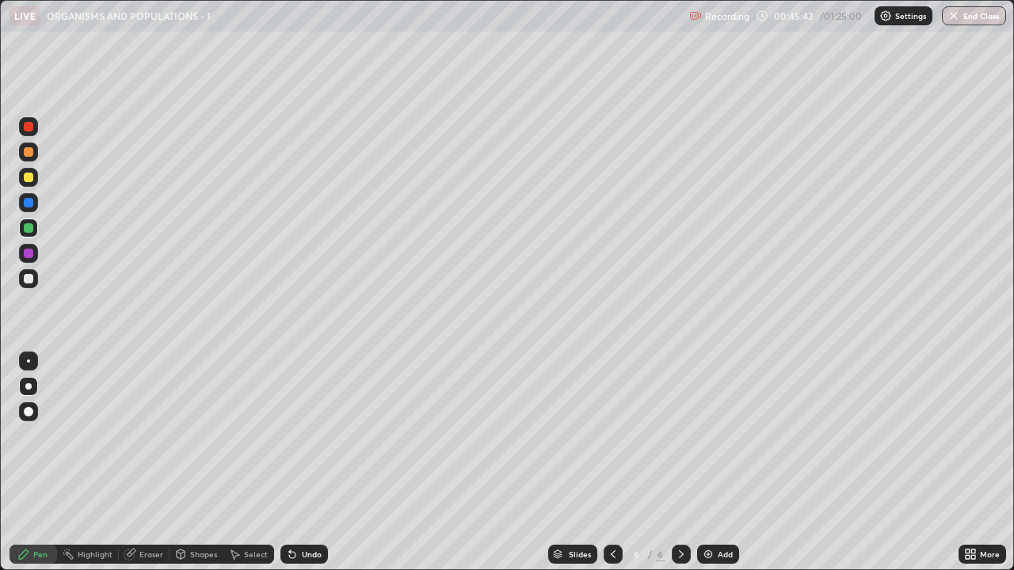
click at [714, 463] on div "Add" at bounding box center [718, 554] width 42 height 19
click at [29, 277] on div at bounding box center [29, 279] width 10 height 10
click at [148, 463] on div "Eraser" at bounding box center [151, 555] width 24 height 8
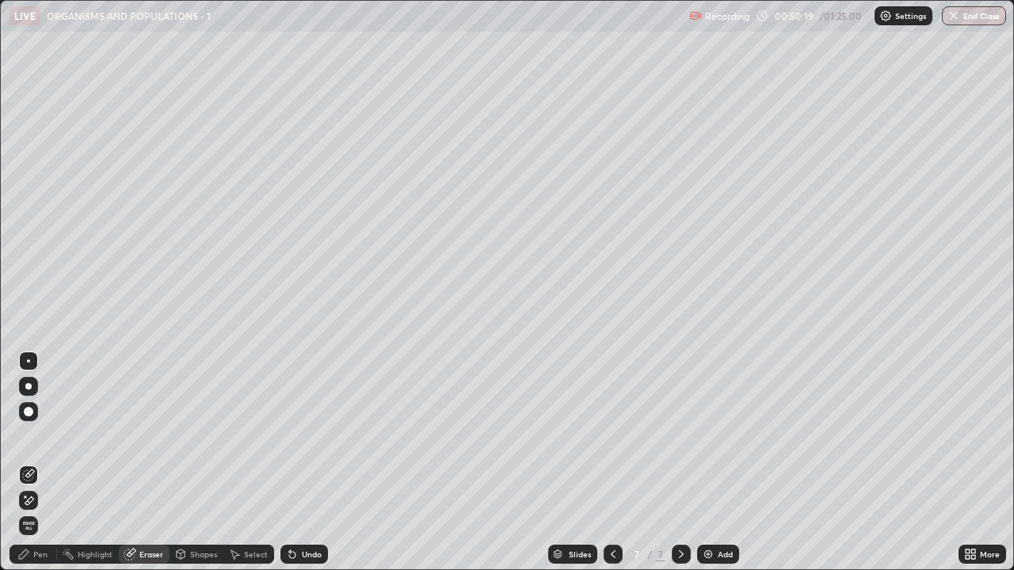
click at [34, 463] on icon at bounding box center [28, 500] width 13 height 13
click at [36, 463] on div at bounding box center [28, 500] width 19 height 19
click at [32, 463] on div "Pen" at bounding box center [34, 554] width 48 height 19
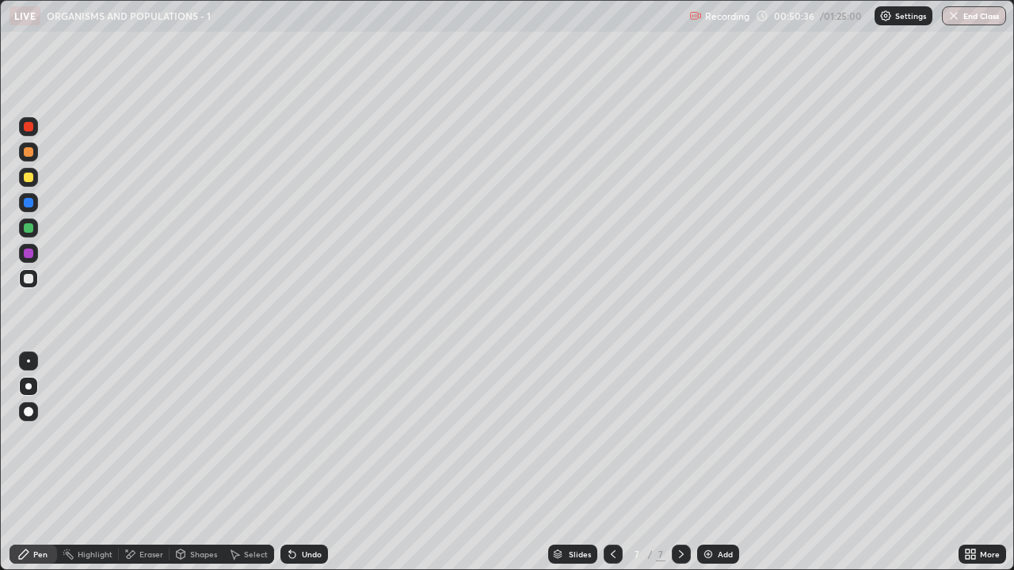
click at [32, 231] on div at bounding box center [29, 228] width 10 height 10
click at [709, 463] on img at bounding box center [708, 554] width 13 height 13
click at [29, 254] on div at bounding box center [29, 254] width 10 height 10
click at [159, 463] on div "Eraser" at bounding box center [144, 554] width 51 height 19
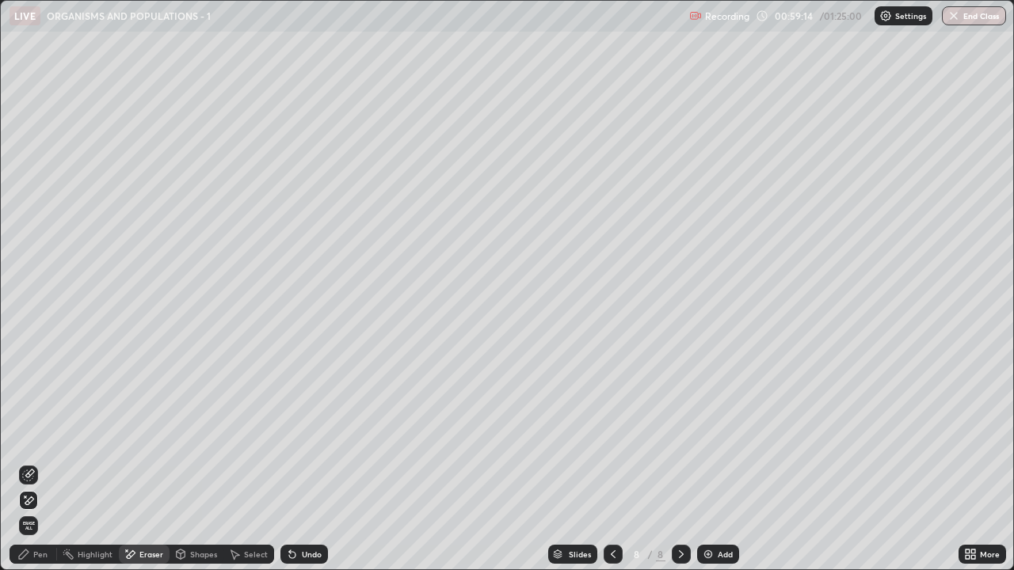
click at [30, 463] on icon at bounding box center [29, 474] width 9 height 8
click at [44, 463] on div "Pen" at bounding box center [40, 555] width 14 height 8
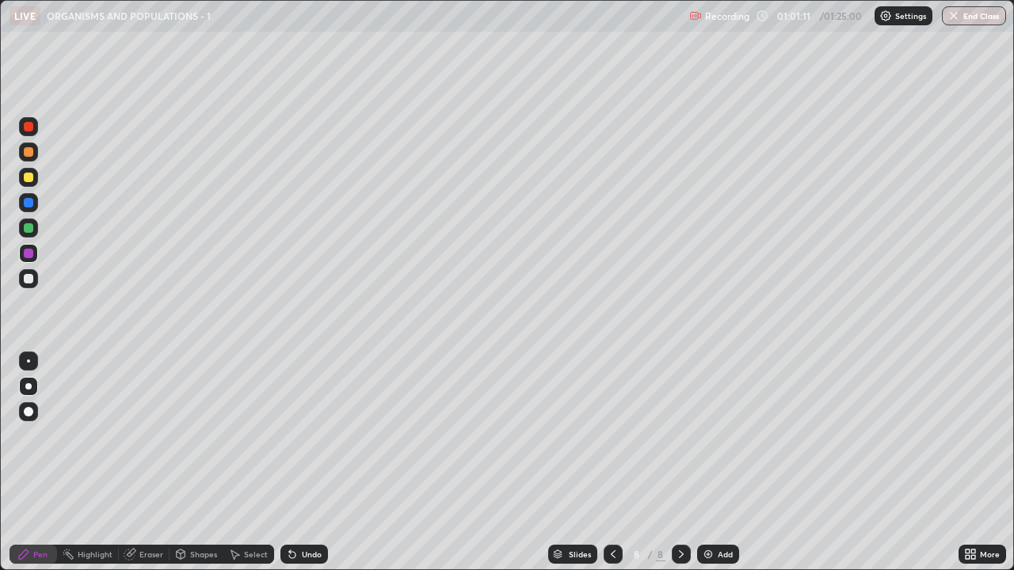
click at [708, 463] on img at bounding box center [708, 554] width 13 height 13
click at [29, 286] on div at bounding box center [28, 278] width 19 height 19
click at [612, 463] on icon at bounding box center [613, 554] width 13 height 13
click at [96, 463] on div "Highlight" at bounding box center [95, 555] width 35 height 8
click at [130, 463] on icon at bounding box center [129, 555] width 10 height 10
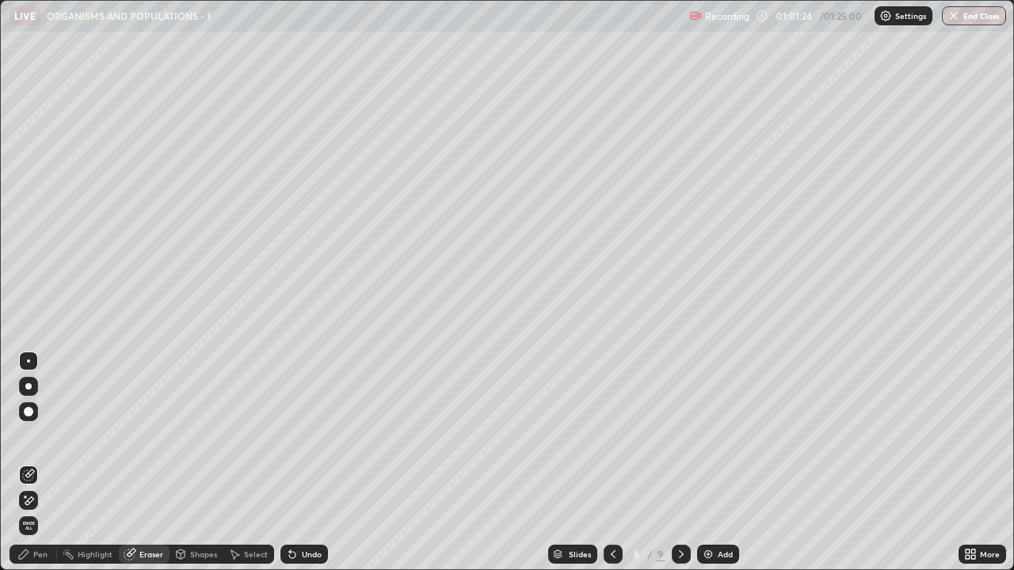
click at [31, 463] on div "Pen" at bounding box center [34, 554] width 48 height 19
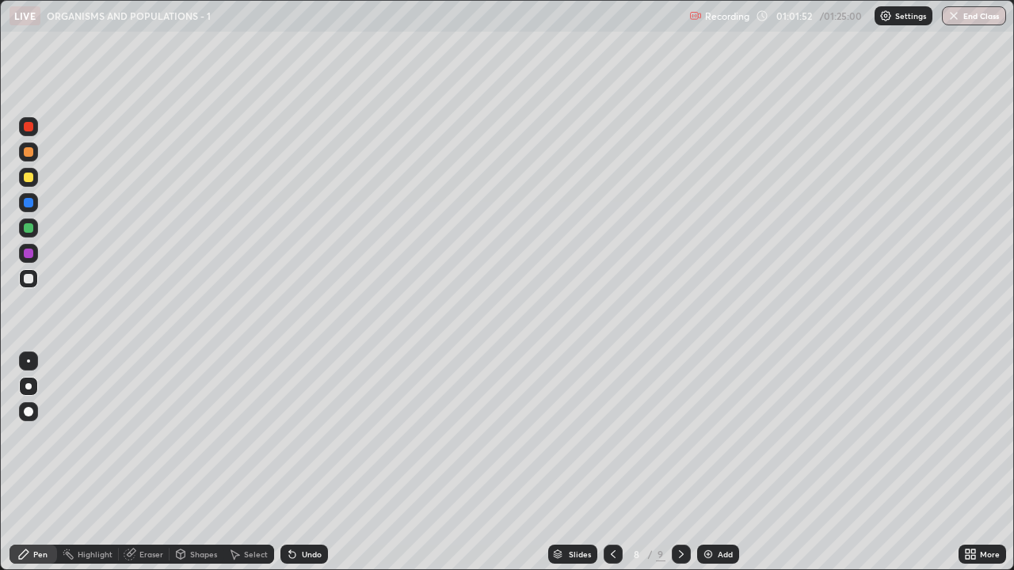
click at [678, 463] on icon at bounding box center [681, 554] width 13 height 13
click at [144, 463] on div "Eraser" at bounding box center [151, 555] width 24 height 8
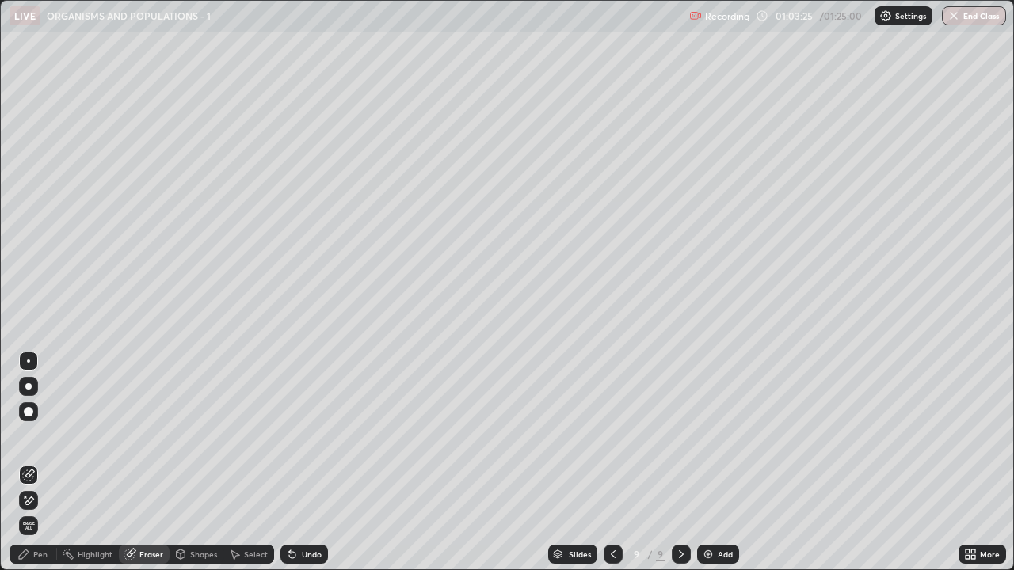
click at [32, 463] on div "Pen" at bounding box center [34, 554] width 48 height 19
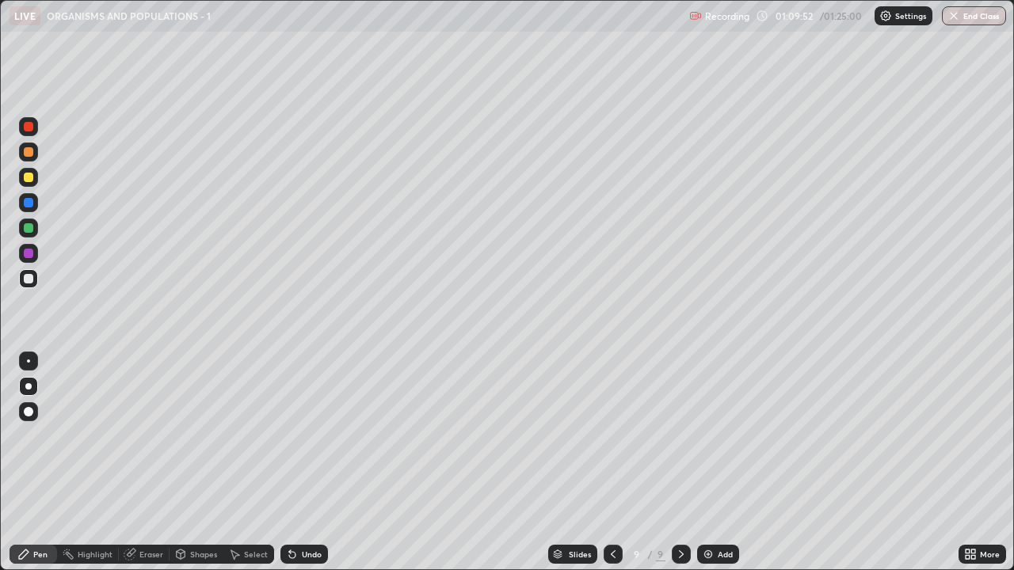
click at [979, 16] on button "End Class" at bounding box center [974, 15] width 64 height 19
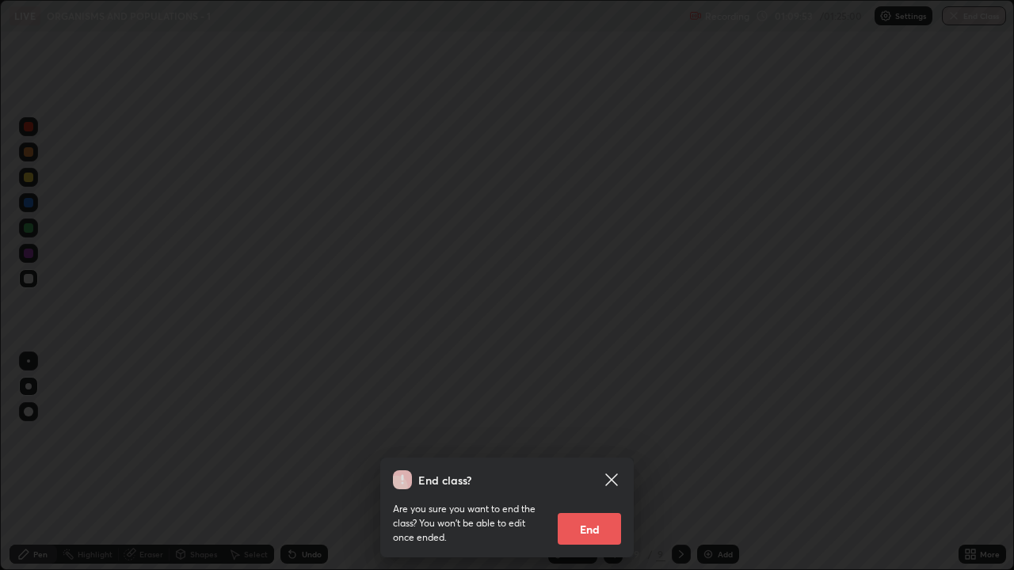
click at [601, 463] on button "End" at bounding box center [589, 529] width 63 height 32
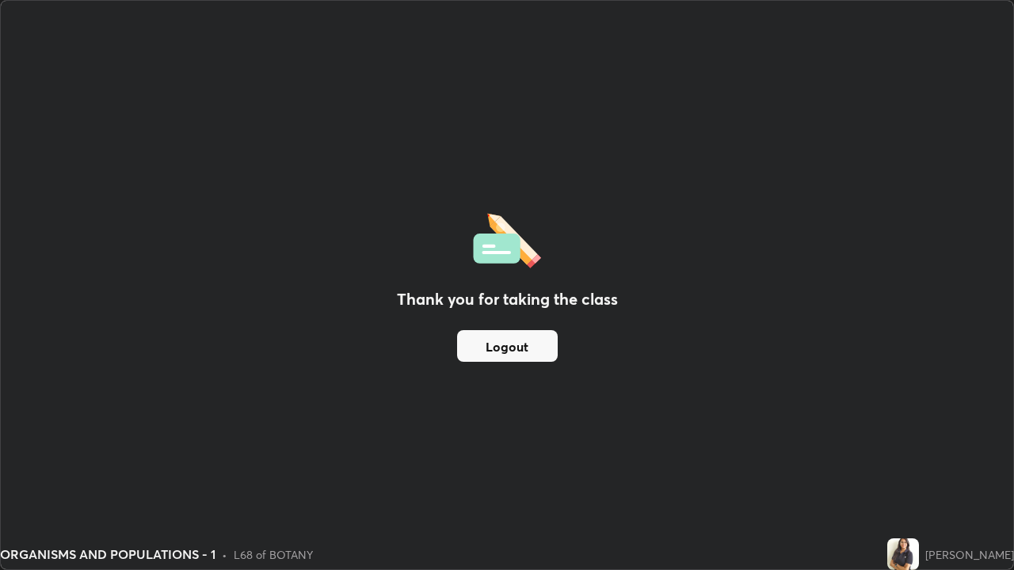
click at [550, 349] on button "Logout" at bounding box center [507, 346] width 101 height 32
